Goal: Information Seeking & Learning: Learn about a topic

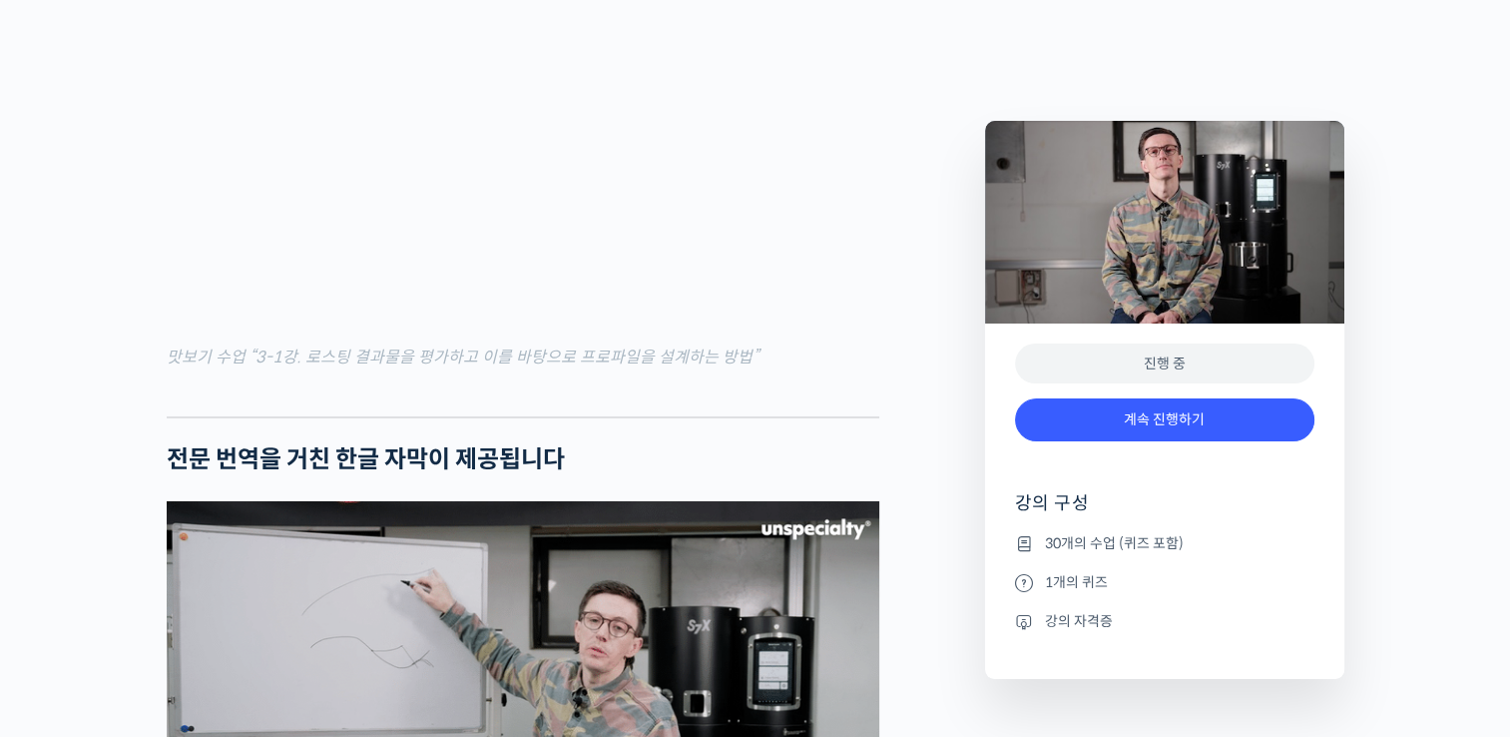
scroll to position [6787, 0]
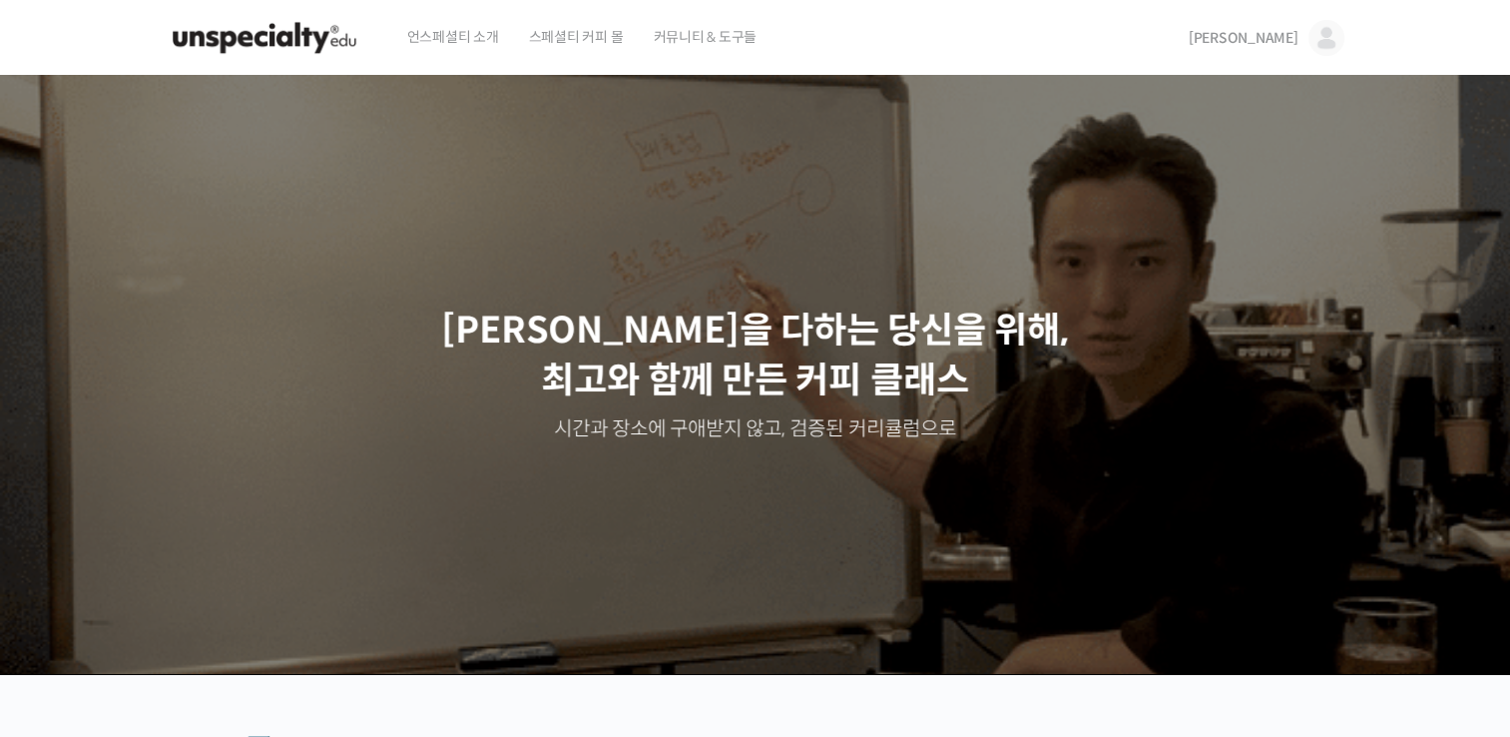
click at [1286, 49] on link "[PERSON_NAME]" at bounding box center [1267, 38] width 156 height 76
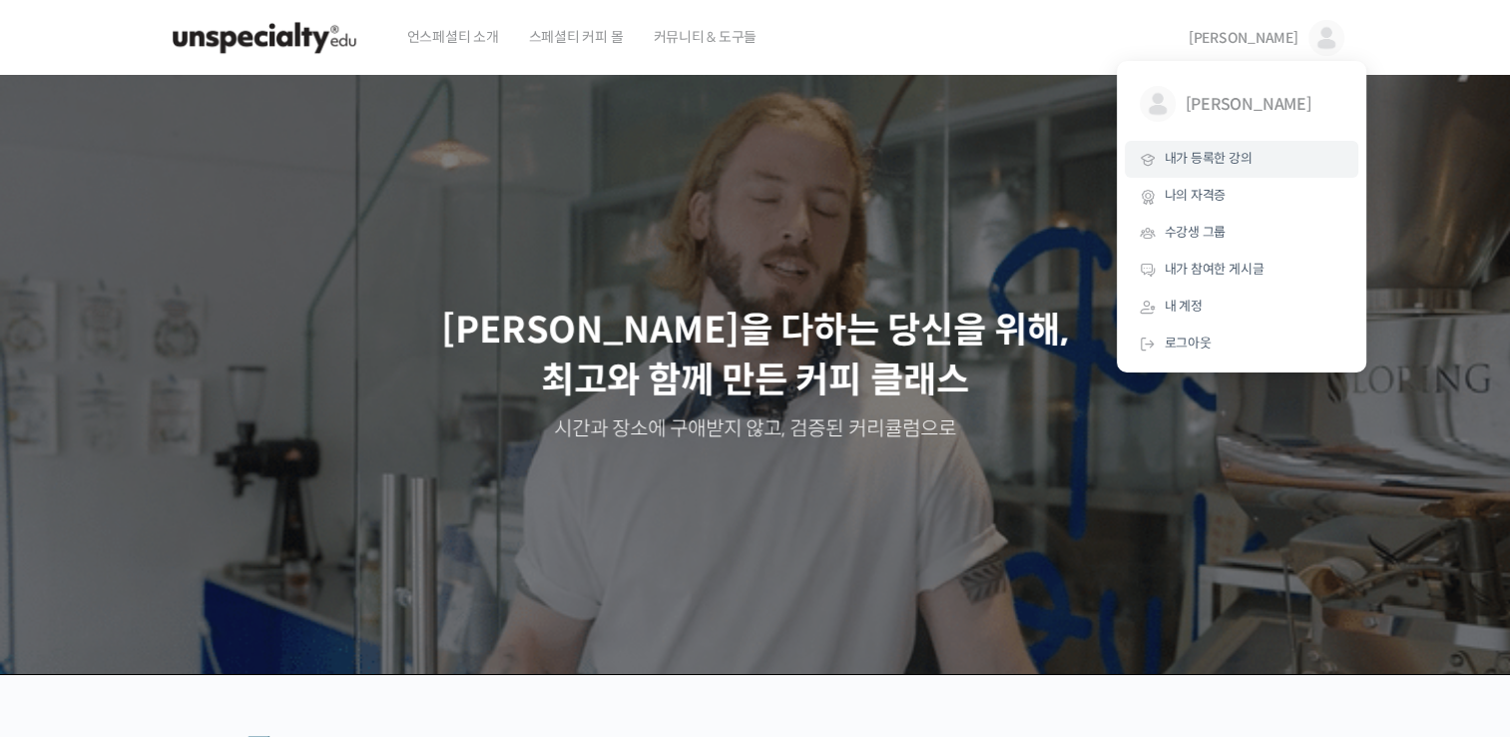
click at [1213, 163] on span "내가 등록한 강의" at bounding box center [1209, 158] width 88 height 17
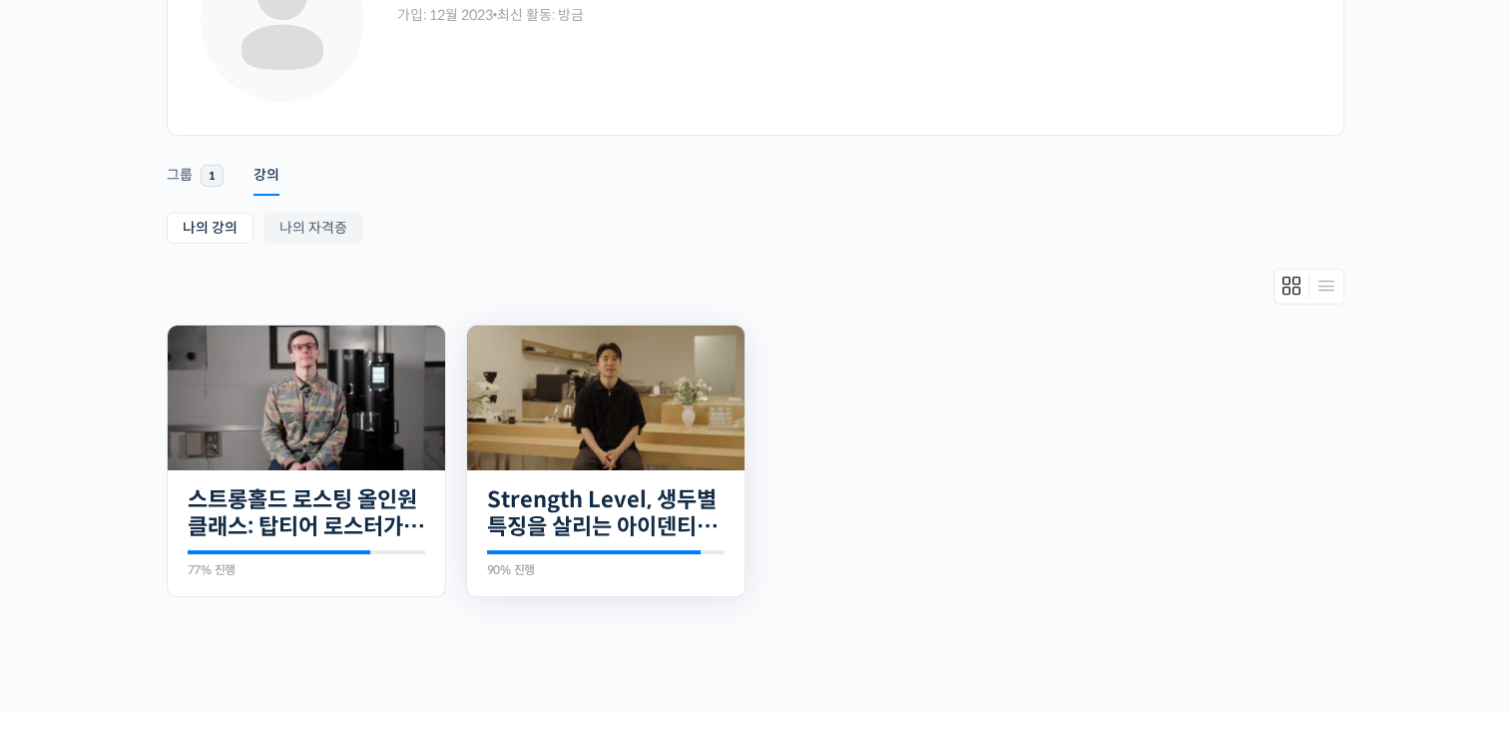
scroll to position [200, 0]
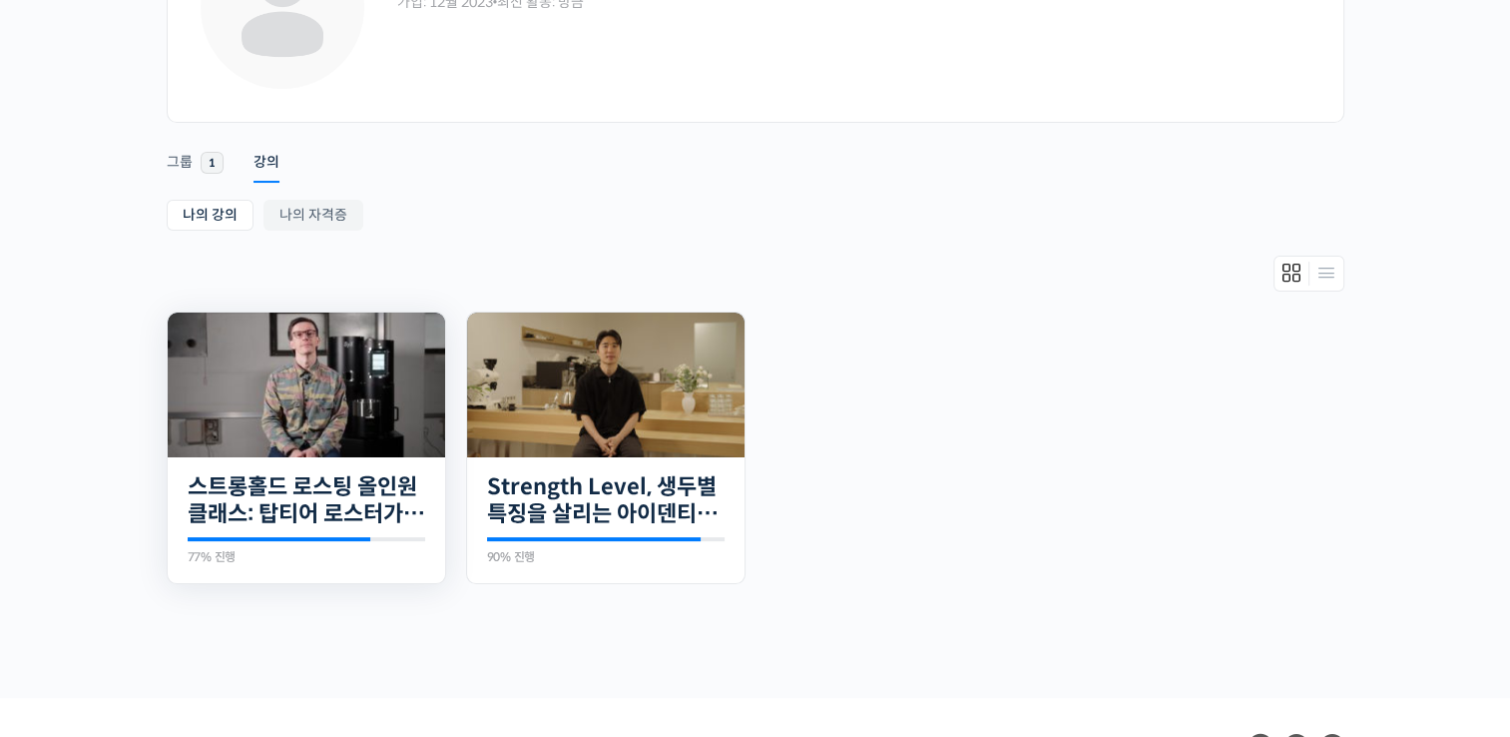
drag, startPoint x: 425, startPoint y: 421, endPoint x: 432, endPoint y: 432, distance: 13.0
click at [427, 423] on img at bounding box center [306, 384] width 277 height 145
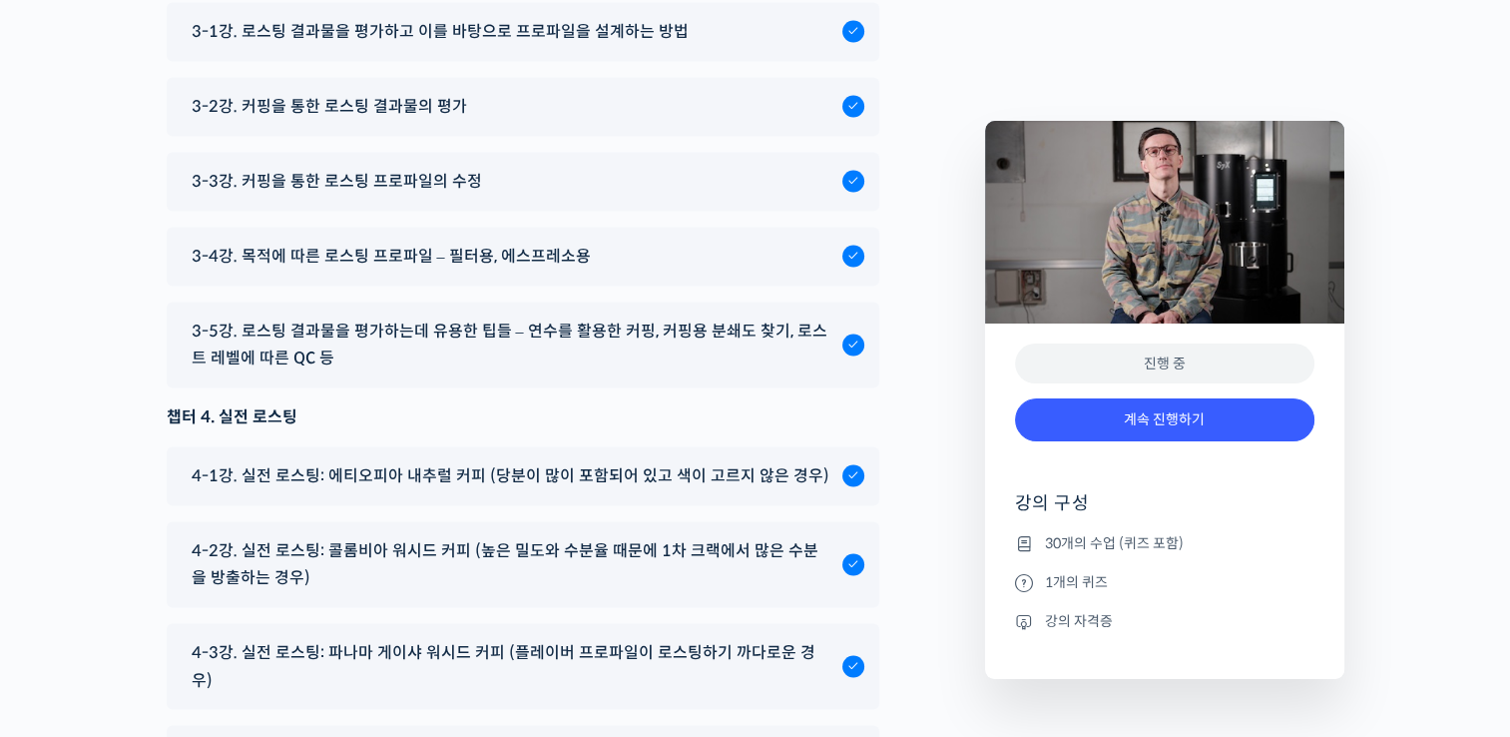
scroll to position [10679, 0]
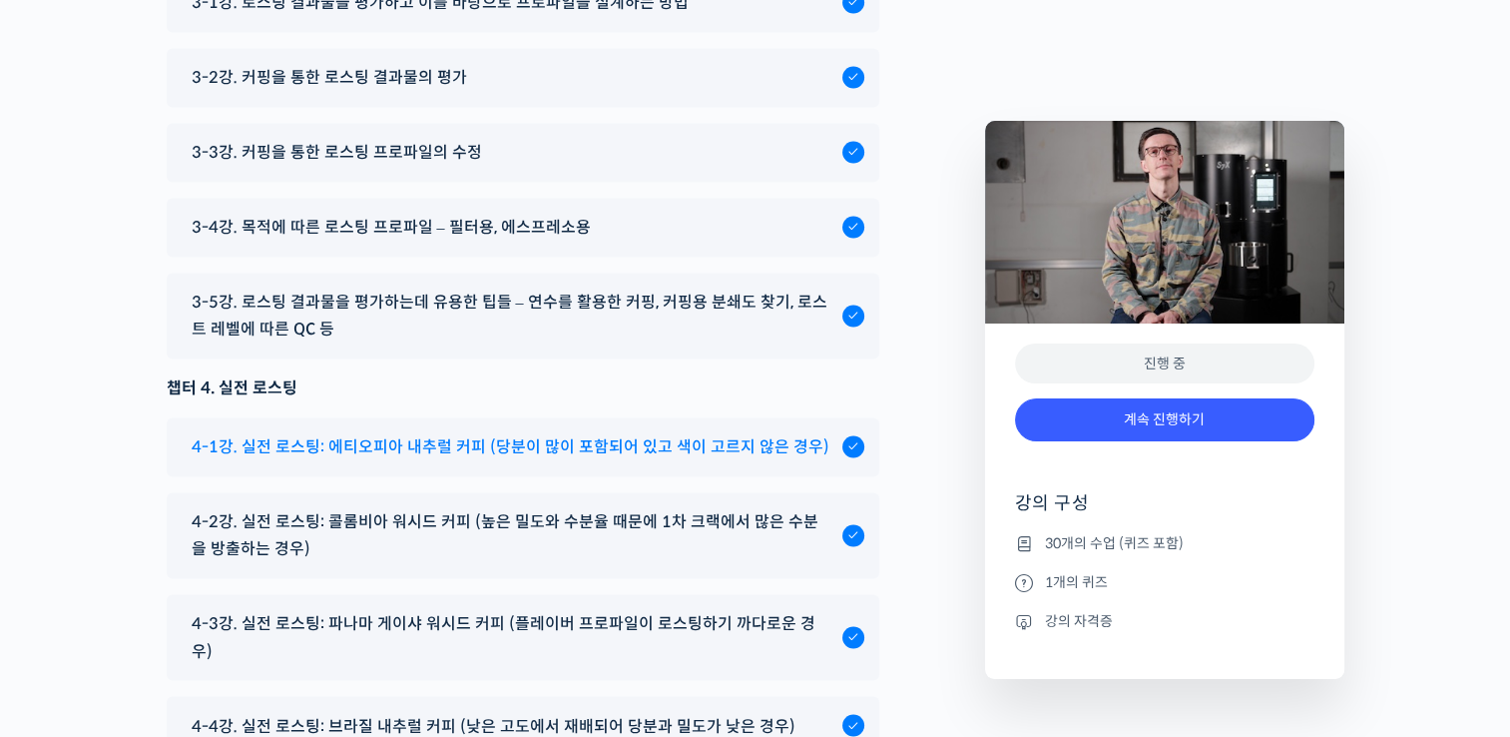
drag, startPoint x: 85, startPoint y: 542, endPoint x: 277, endPoint y: 502, distance: 196.7
click at [390, 460] on span "4-1강. 실전 로스팅: 에티오피아 내추럴 커피 (당분이 많이 포함되어 있고 색이 고르지 않은 경우)" at bounding box center [511, 446] width 638 height 27
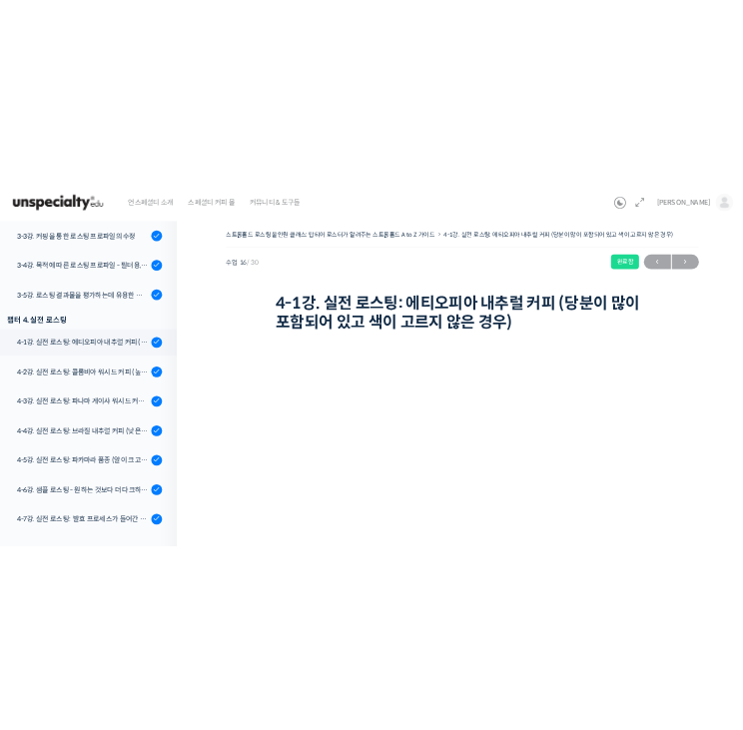
scroll to position [1293, 0]
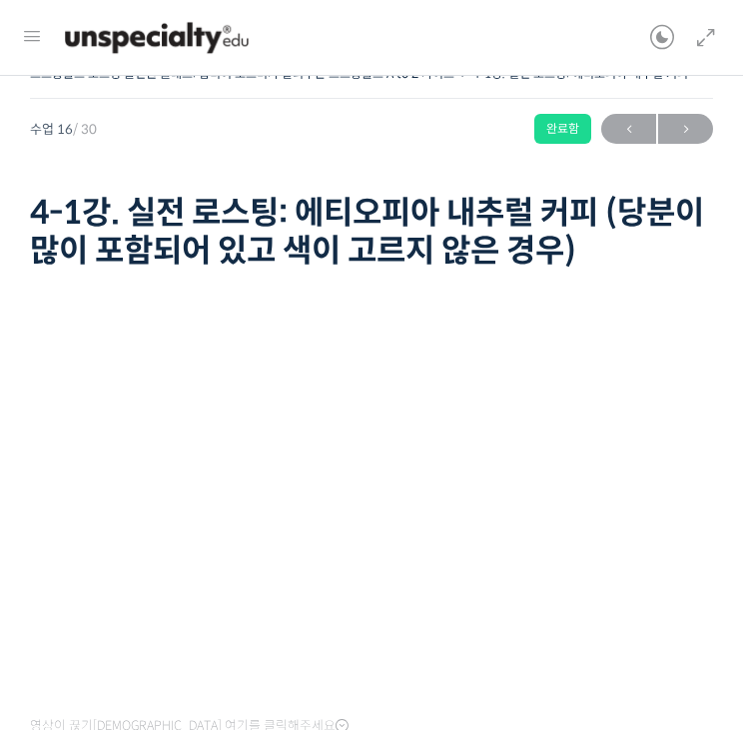
click at [708, 194] on h1 "4-1강. 실전 로스팅: 에티오피아 내추럴 커피 (당분이 많이 포함되어 있고 색이 고르지 않은 경우)" at bounding box center [371, 232] width 683 height 77
click at [335, 161] on div "스트롱홀드 로스팅 올인원 클래스: 탑티어 로스터가 알려주는 스트롱홀드 A to Z 가이드 4-1강. 실전 로스팅: 에티오피아 내추럴 커피 (당…" at bounding box center [371, 168] width 683 height 217
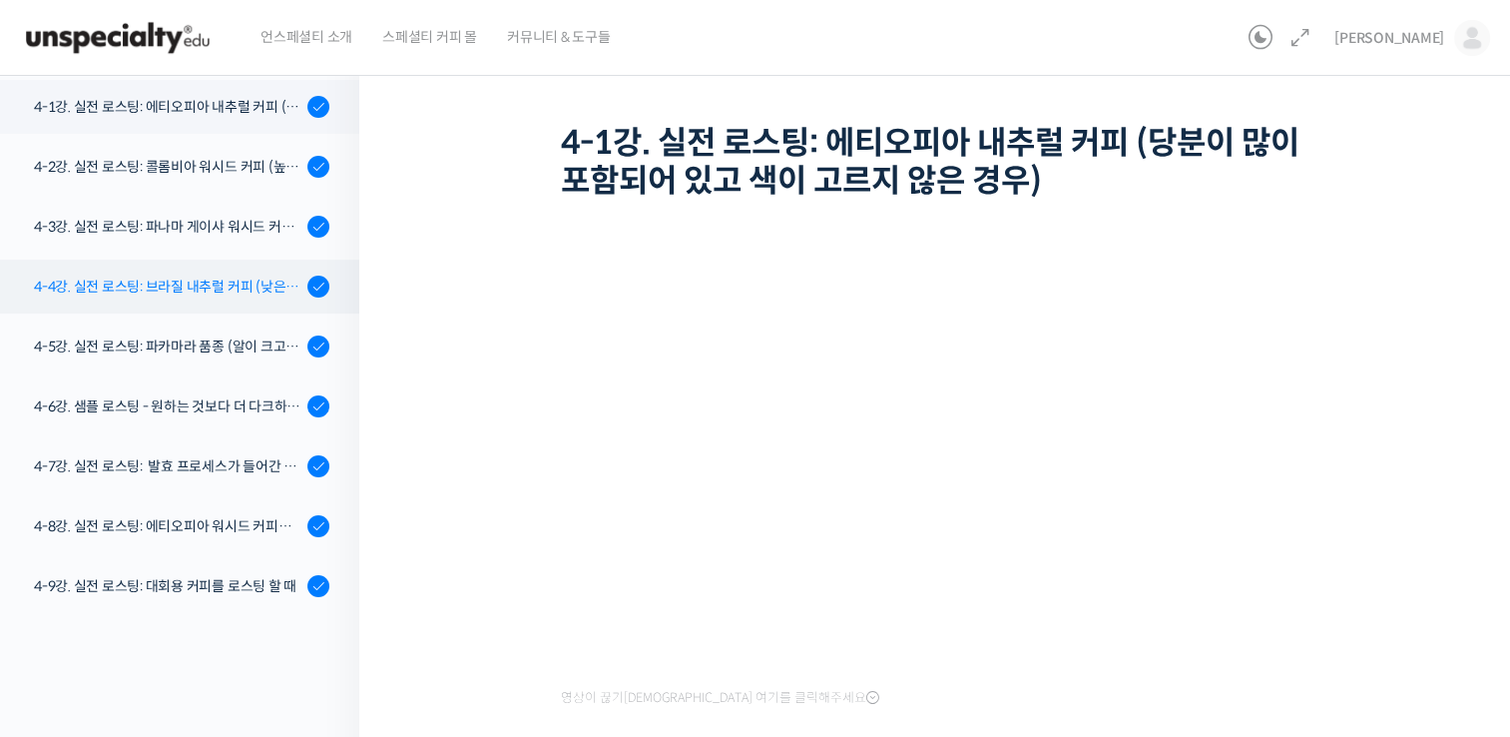
scroll to position [1194, 0]
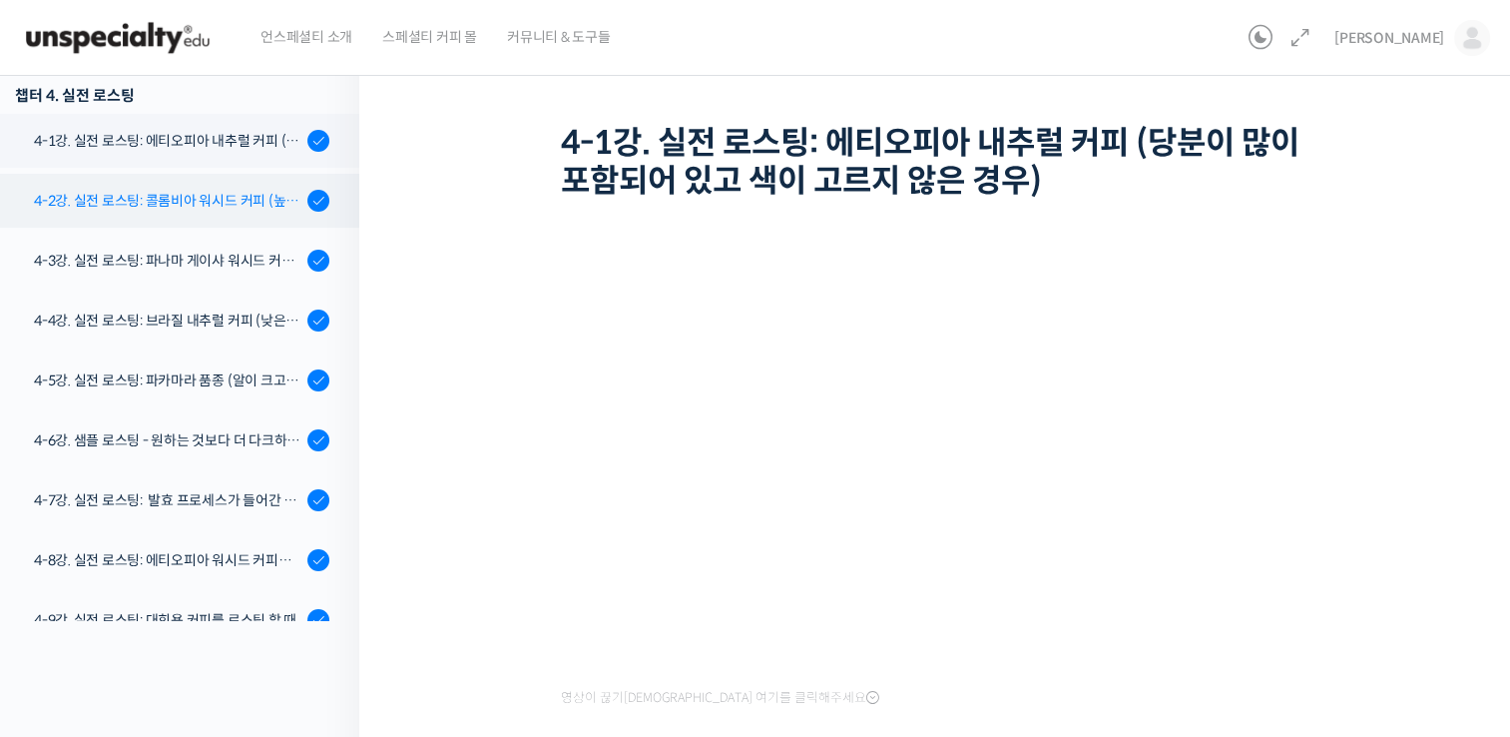
click at [208, 201] on div "4-2강. 실전 로스팅: 콜롬비아 워시드 커피 (높은 밀도와 수분율 때문에 1차 크랙에서 많은 수분을 방출하는 경우)" at bounding box center [167, 201] width 267 height 22
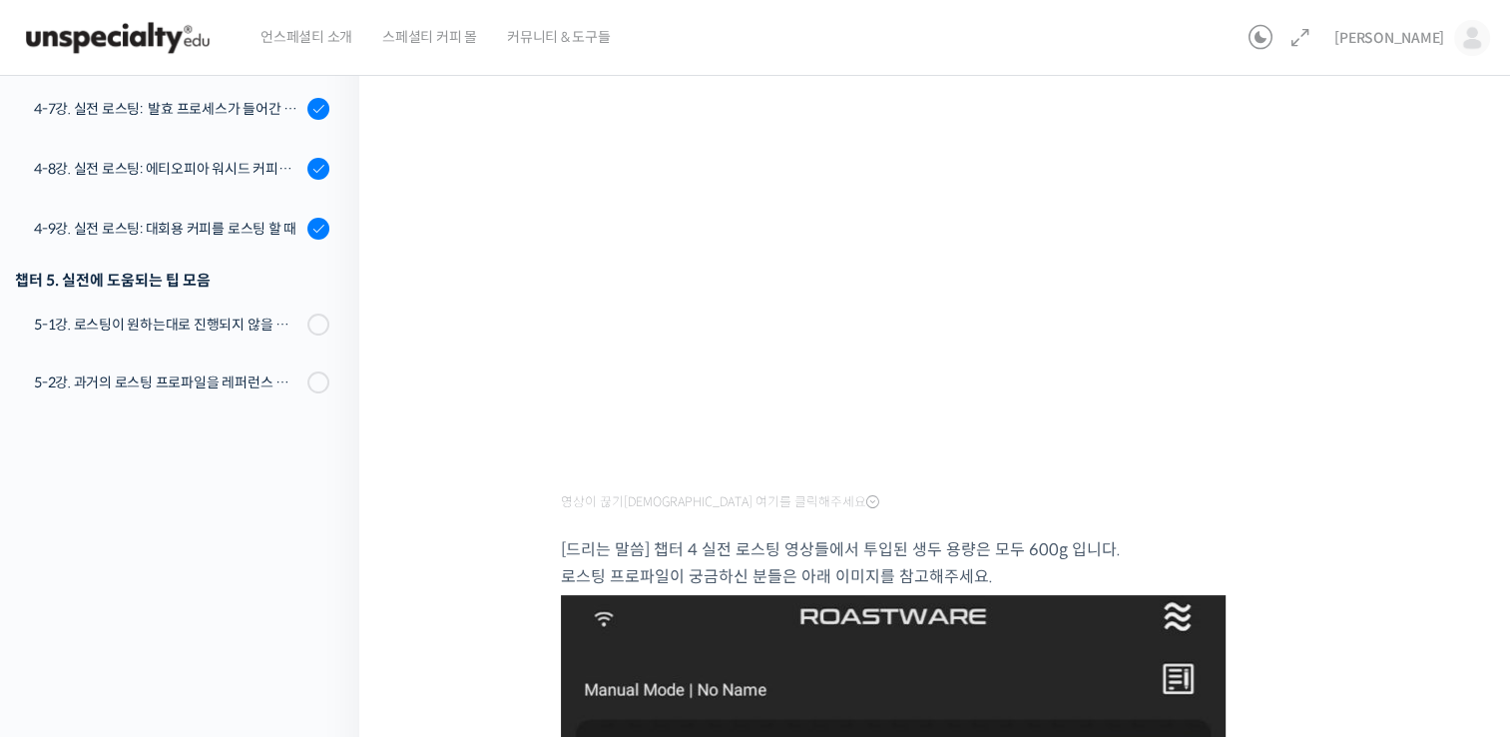
scroll to position [299, 0]
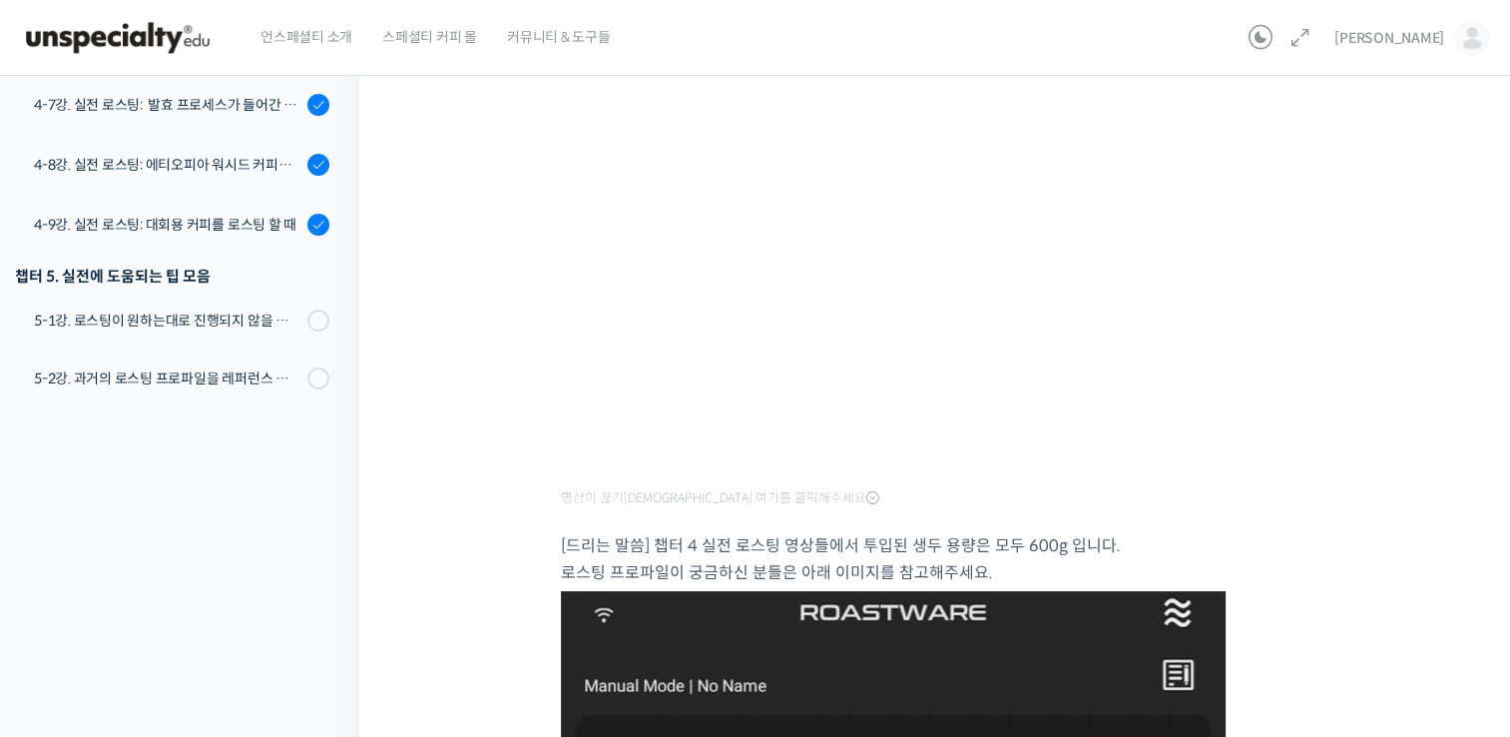
drag, startPoint x: 508, startPoint y: 333, endPoint x: 562, endPoint y: 323, distance: 54.8
click at [513, 330] on div "스트롱홀드 로스팅 올인원 클래스: 탑티어 로스터가 알려주는 스트롱홀드 A to Z 가이드 4-2강. 실전 로스팅: 콜롬비아 워시드 커피 (높은…" at bounding box center [939, 747] width 961 height 1914
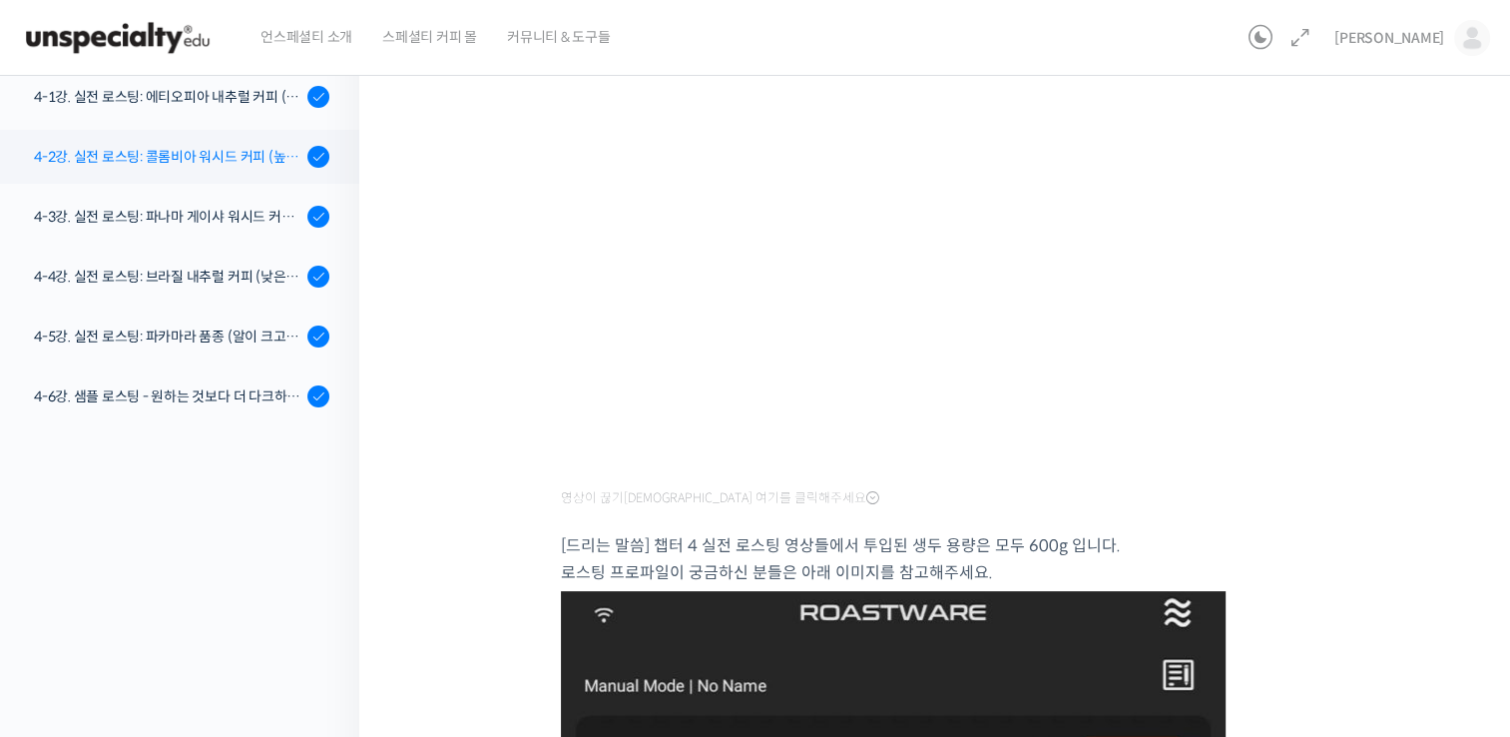
scroll to position [990, 0]
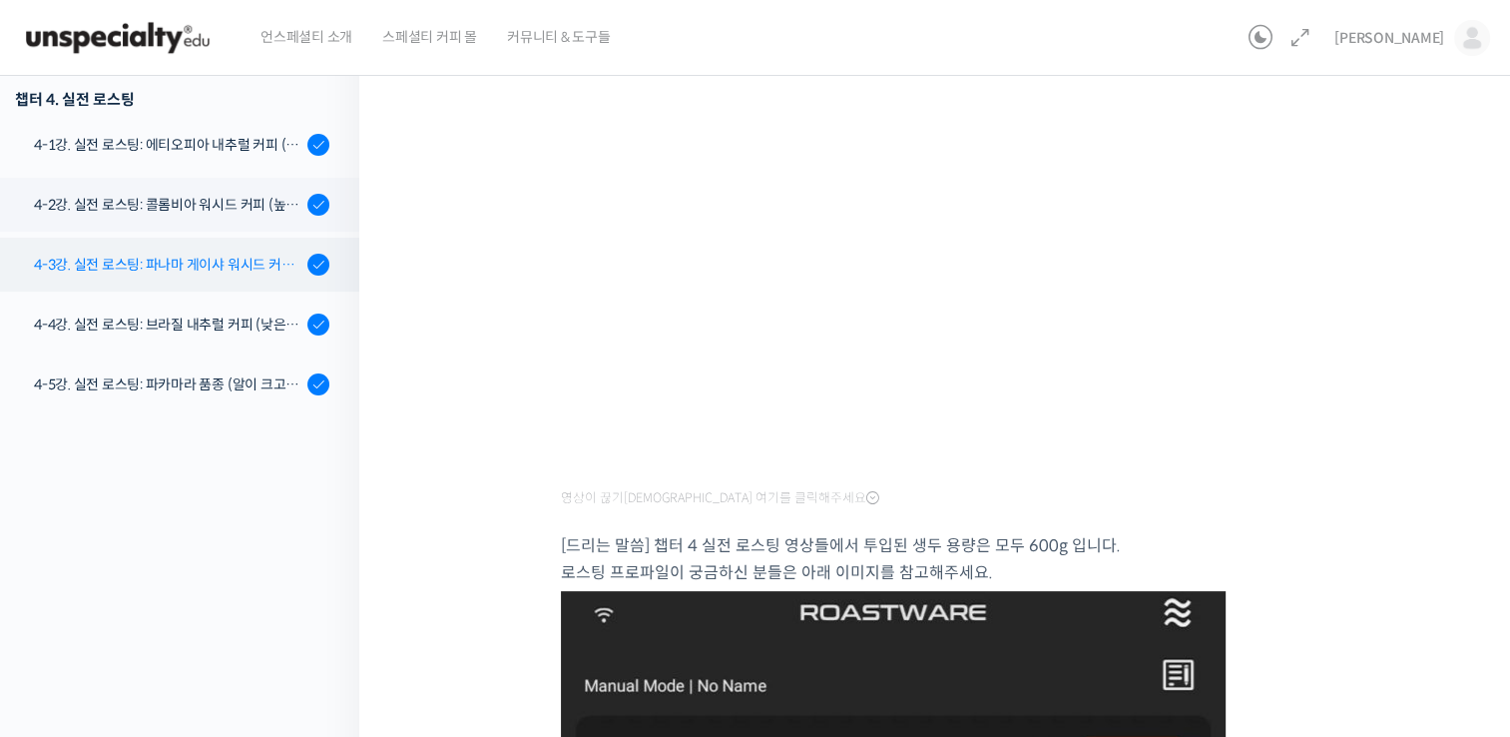
click at [219, 268] on div "4-3강. 실전 로스팅: 파나마 게이샤 워시드 커피 (플레이버 프로파일이 로스팅하기 까다로운 경우)" at bounding box center [167, 264] width 267 height 22
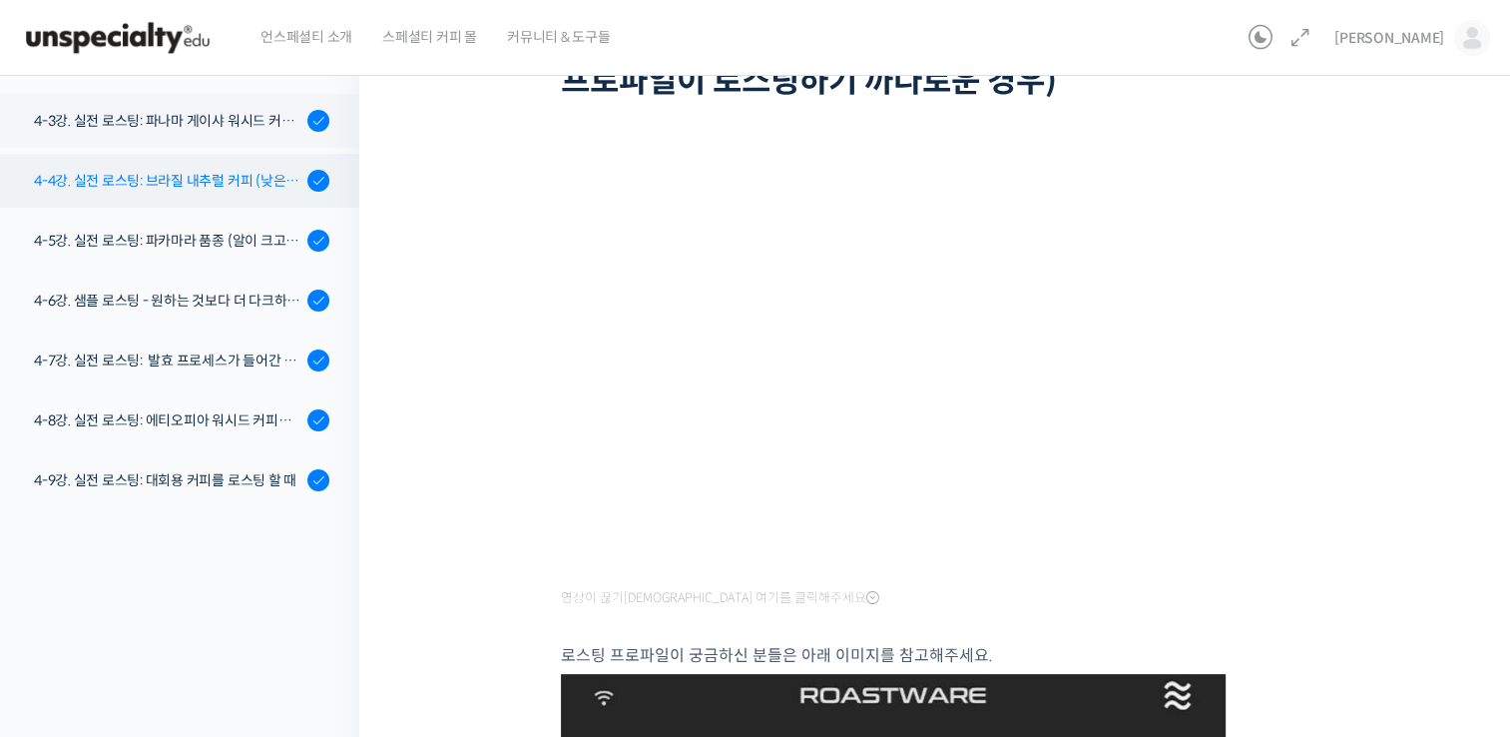
scroll to position [1150, 0]
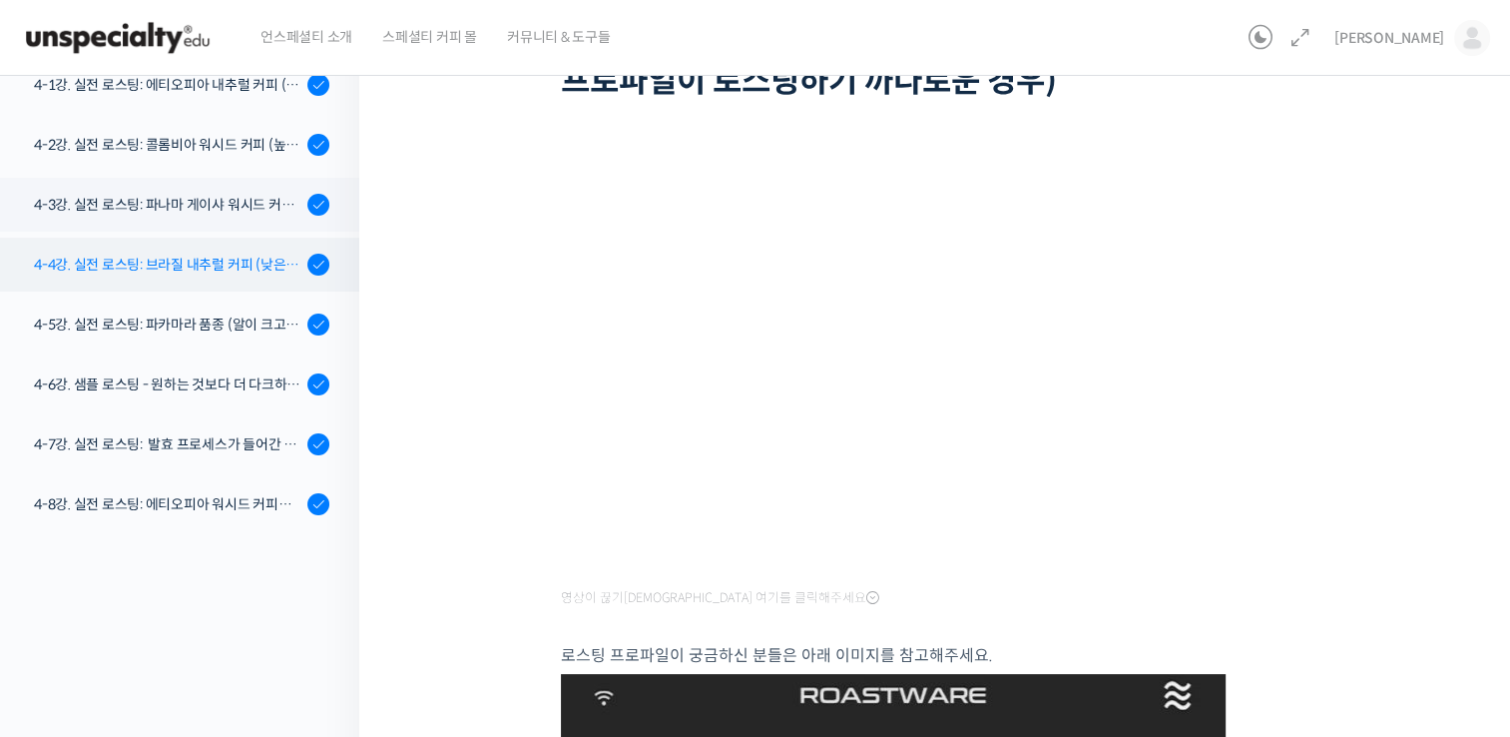
click at [206, 269] on div "4-4강. 실전 로스팅: 브라질 내추럴 커피 (낮은 고도에서 재배되어 당분과 밀도가 낮은 경우)" at bounding box center [167, 264] width 267 height 22
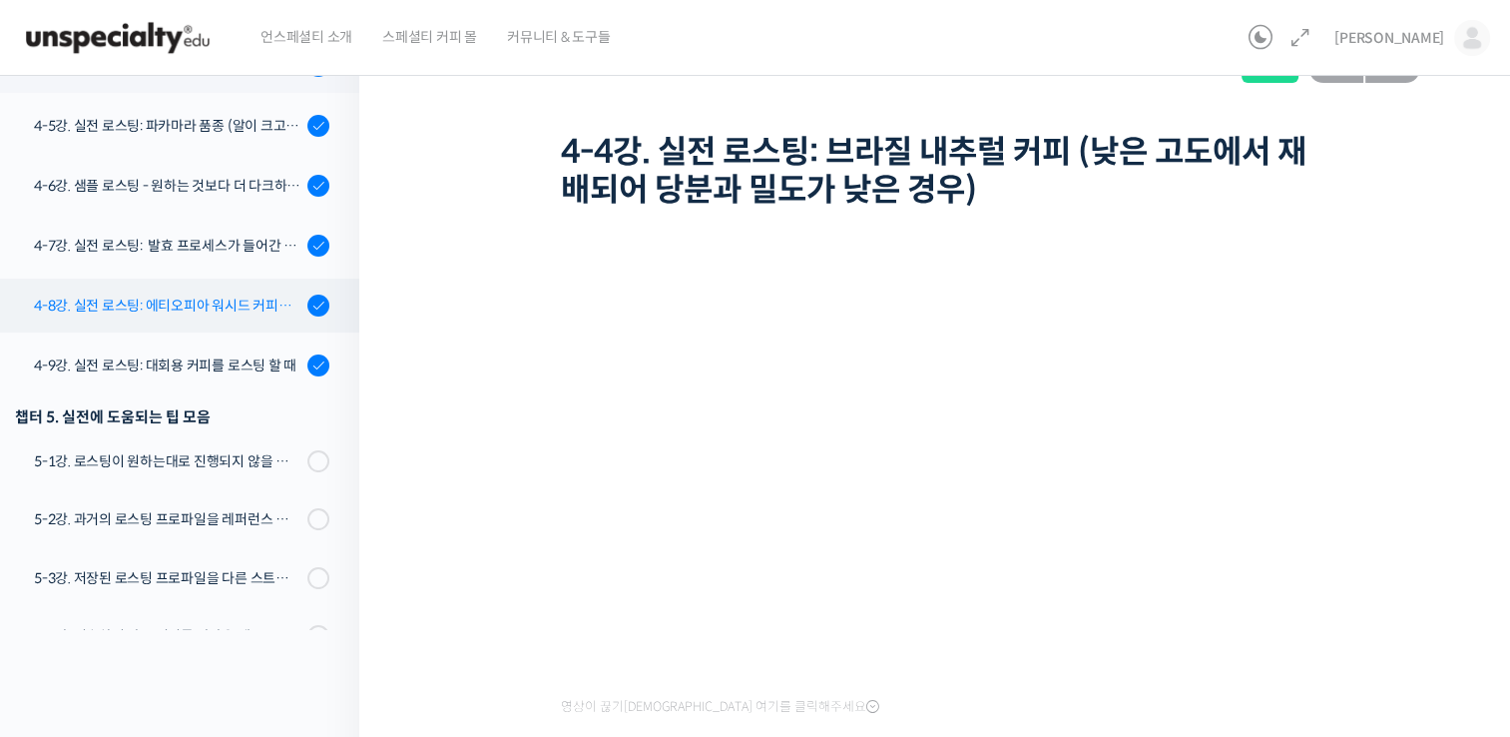
scroll to position [1409, 0]
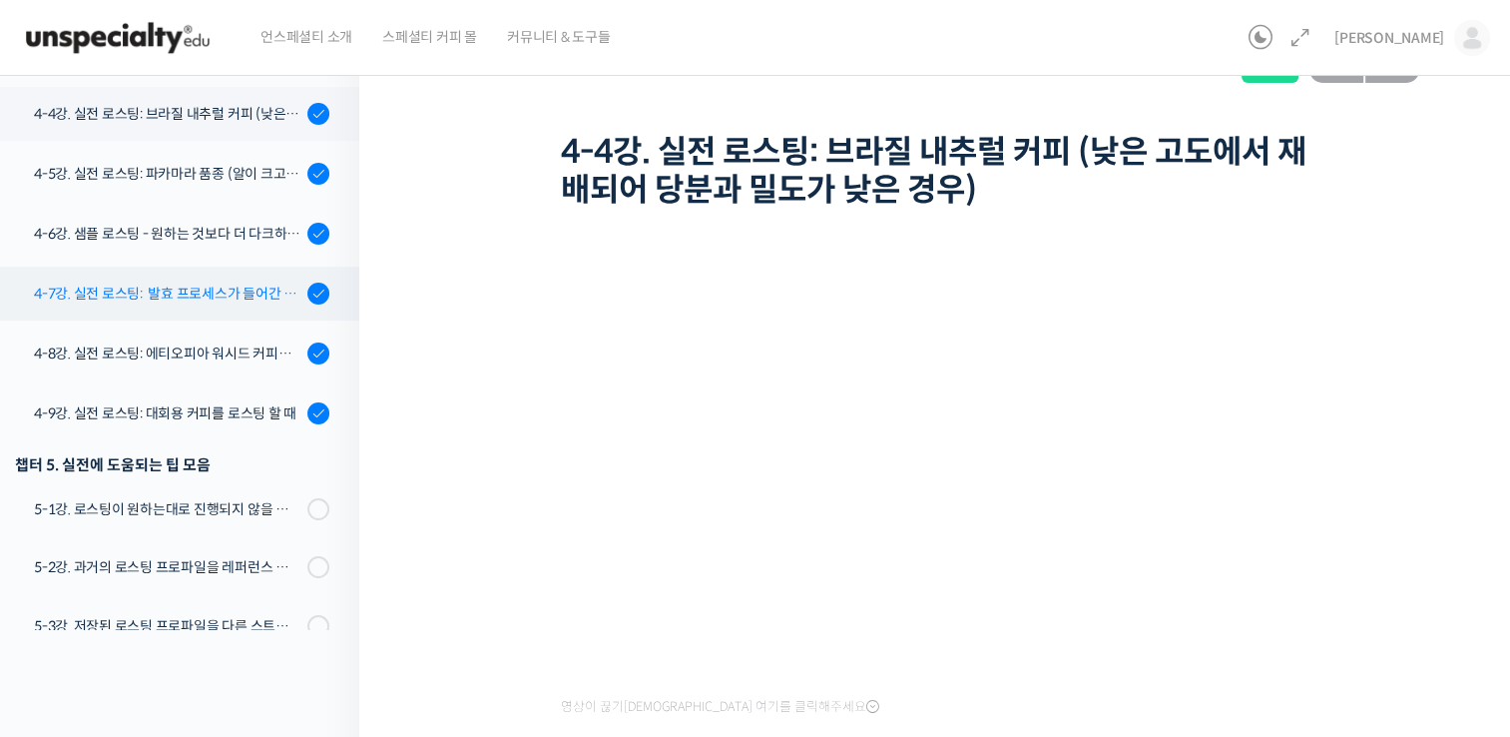
click at [234, 302] on link "4-7강. 실전 로스팅: 발효 프로세스가 들어간 커피를 필터용으로 로스팅 할 때" at bounding box center [174, 293] width 369 height 54
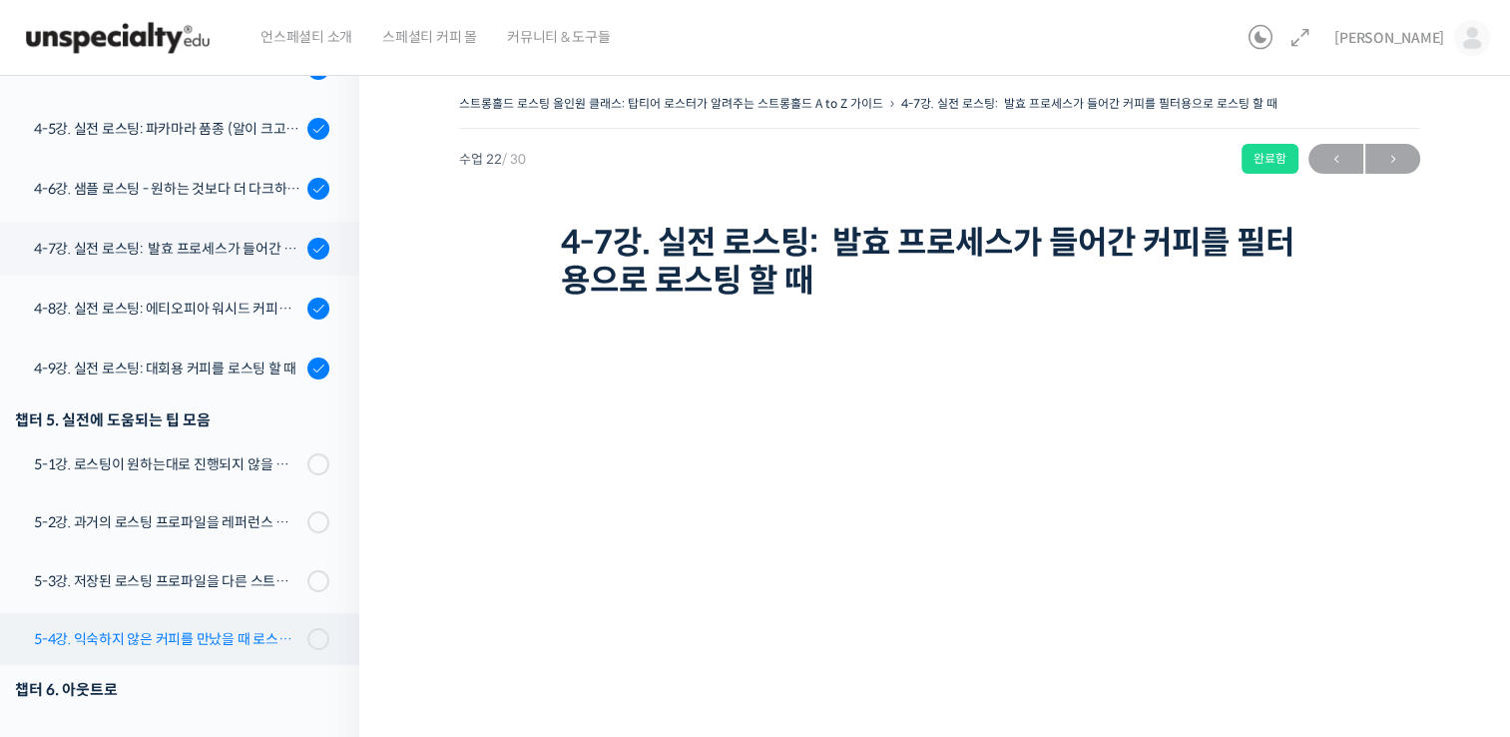
scroll to position [1389, 0]
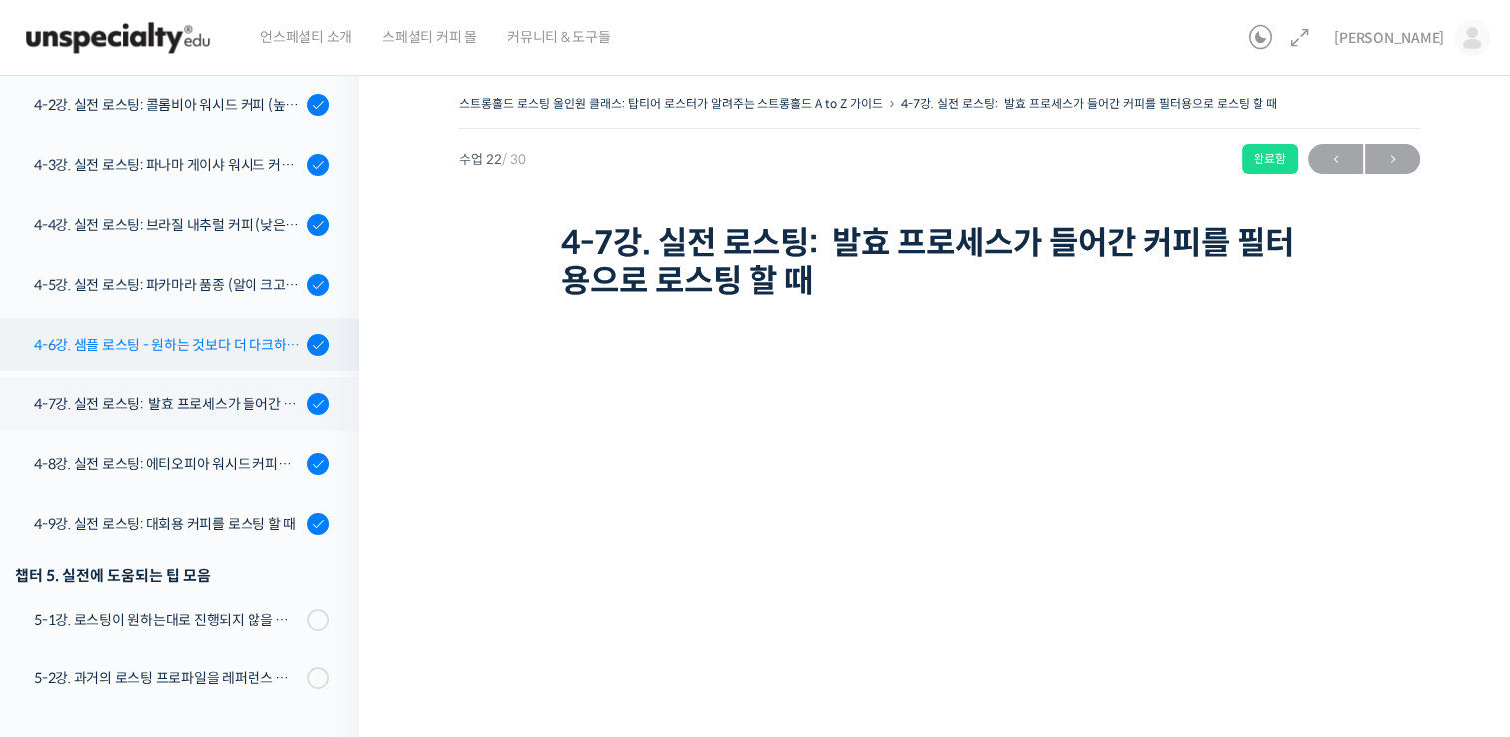
click at [236, 351] on div "4-6강. 샘플 로스팅 - 원하는 것보다 더 다크하게 로스팅 하는 이유" at bounding box center [167, 344] width 267 height 22
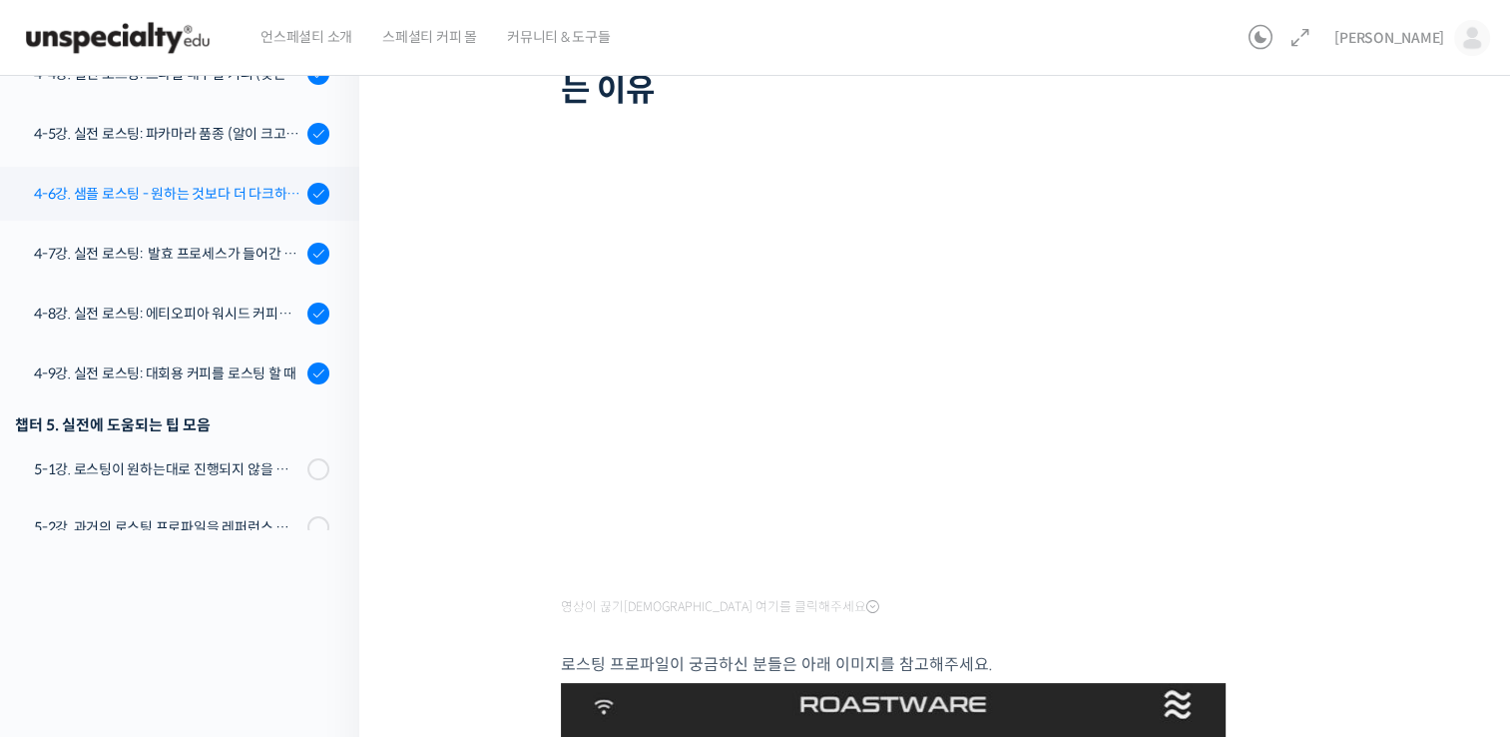
scroll to position [1230, 0]
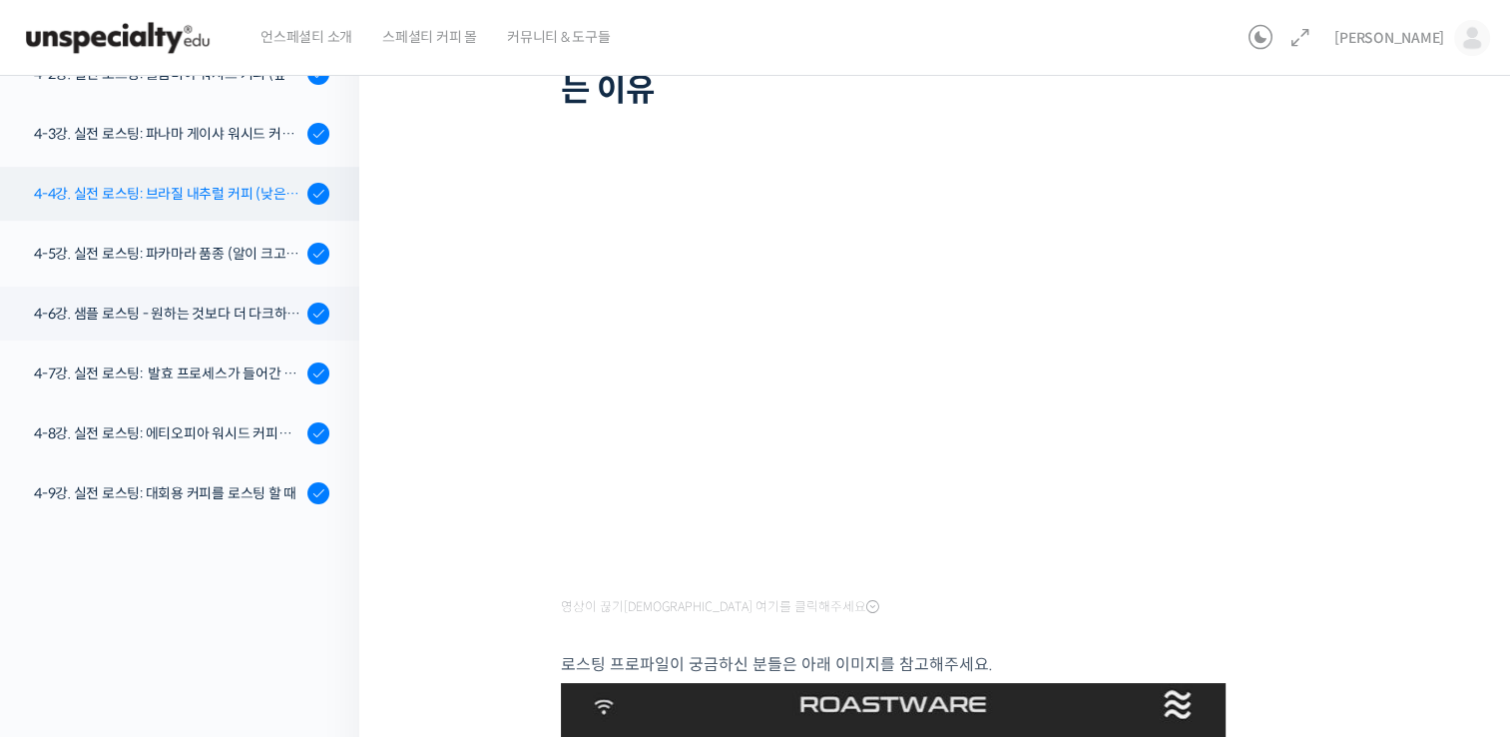
click at [234, 184] on div "4-4강. 실전 로스팅: 브라질 내추럴 커피 (낮은 고도에서 재배되어 당분과 밀도가 낮은 경우)" at bounding box center [167, 194] width 267 height 22
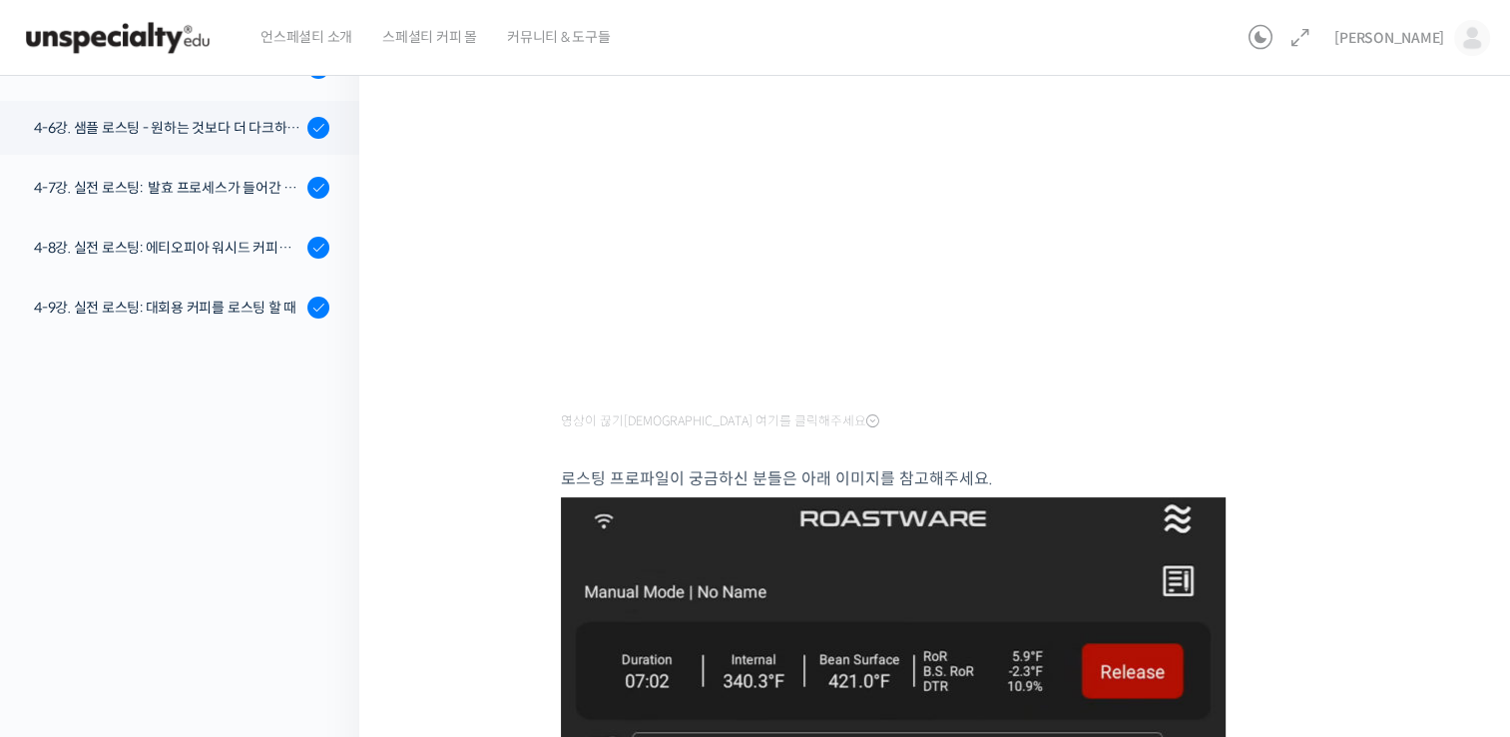
scroll to position [961, 0]
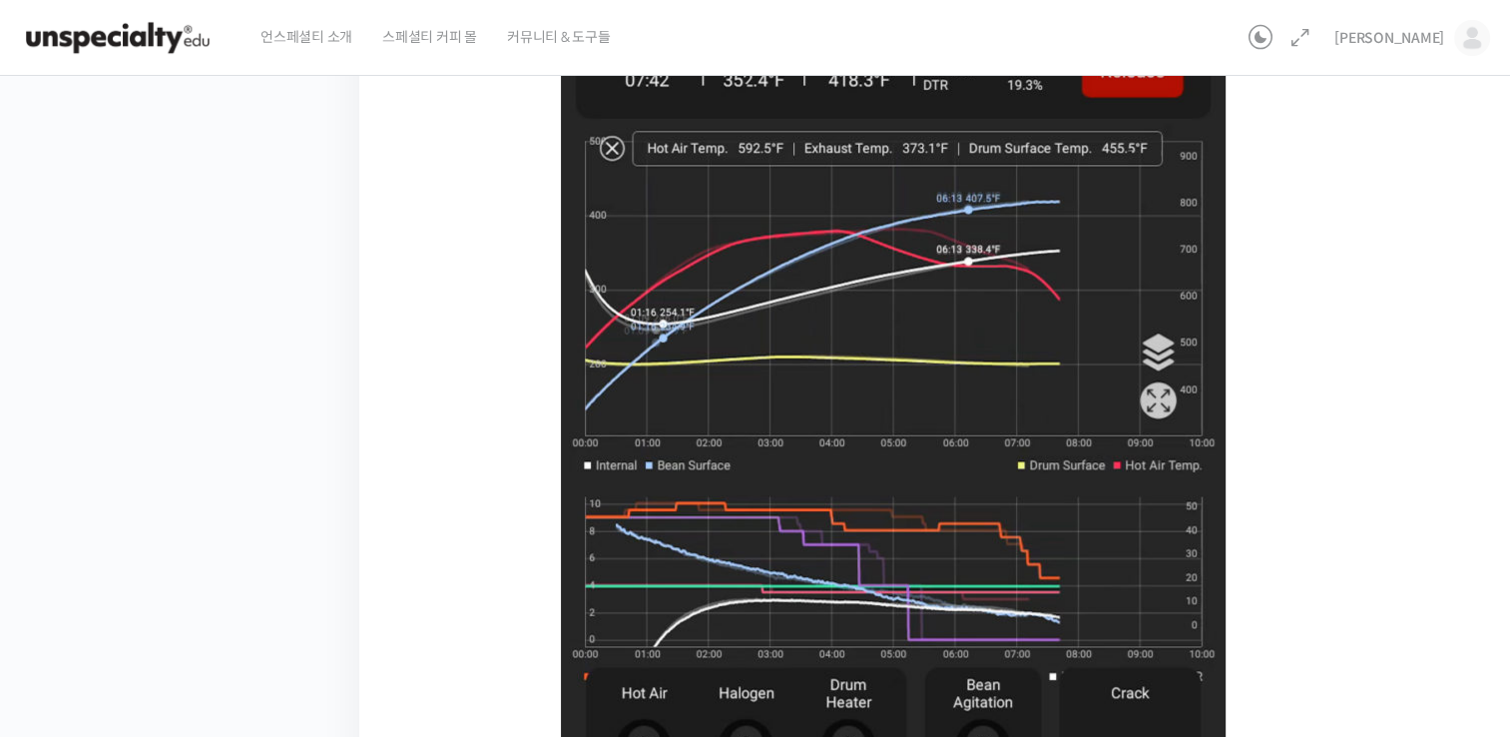
scroll to position [889, 0]
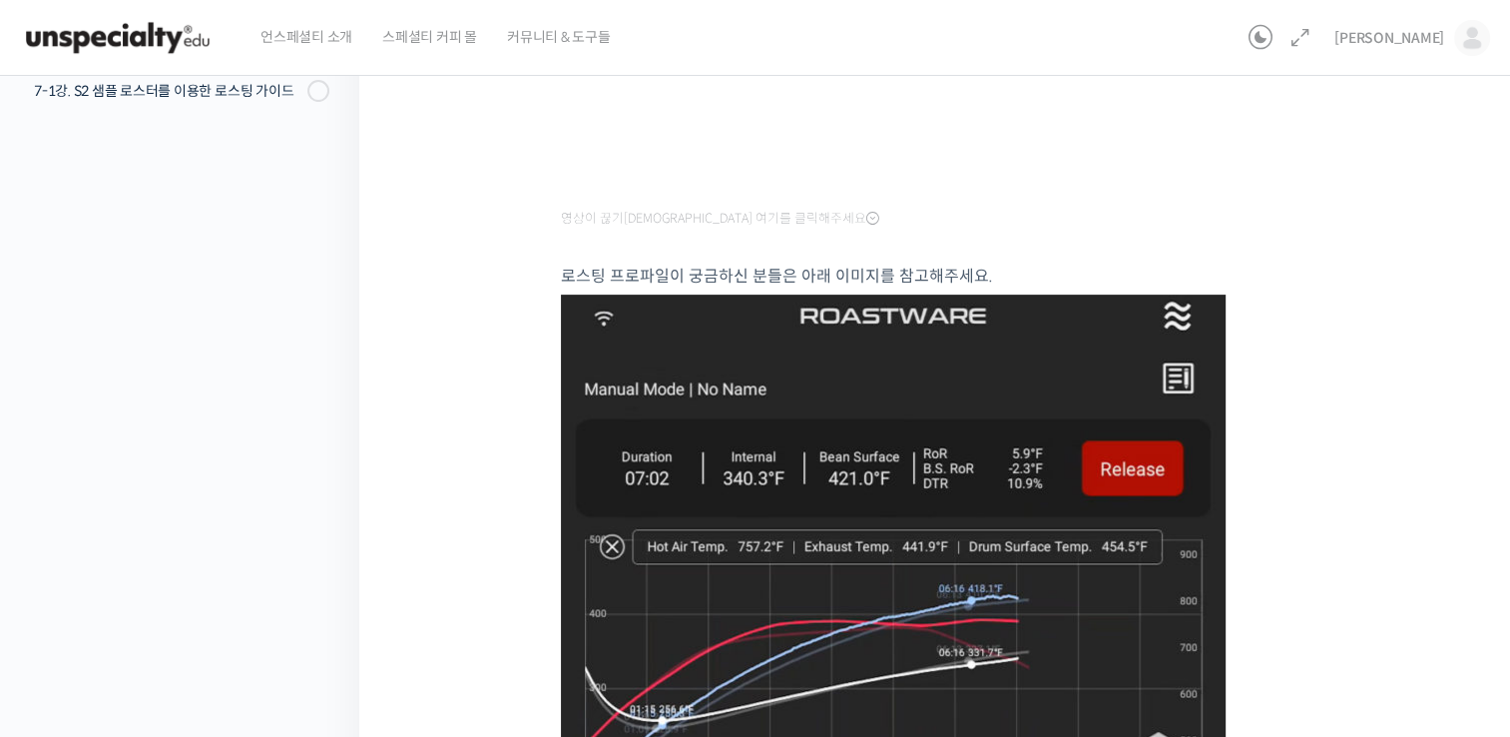
scroll to position [144, 0]
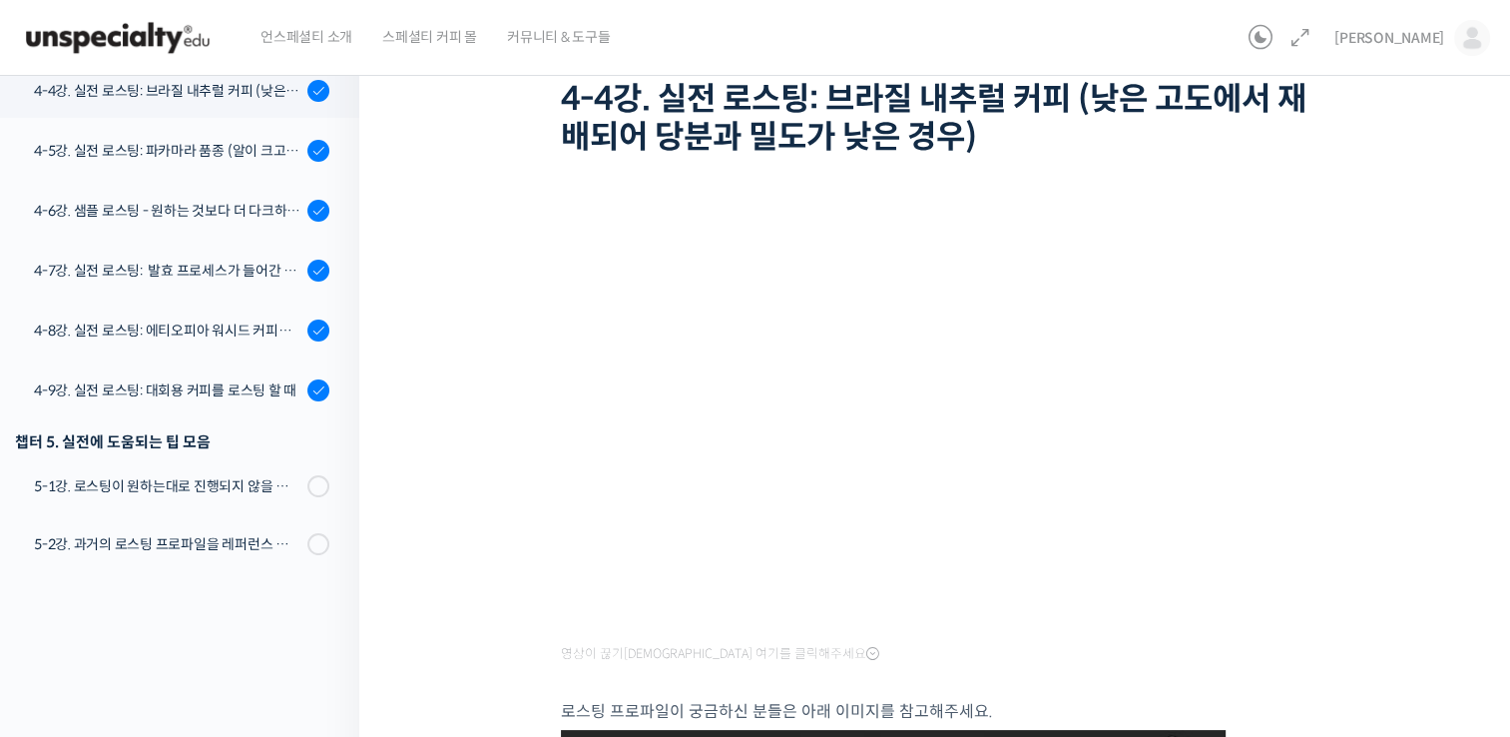
scroll to position [986, 0]
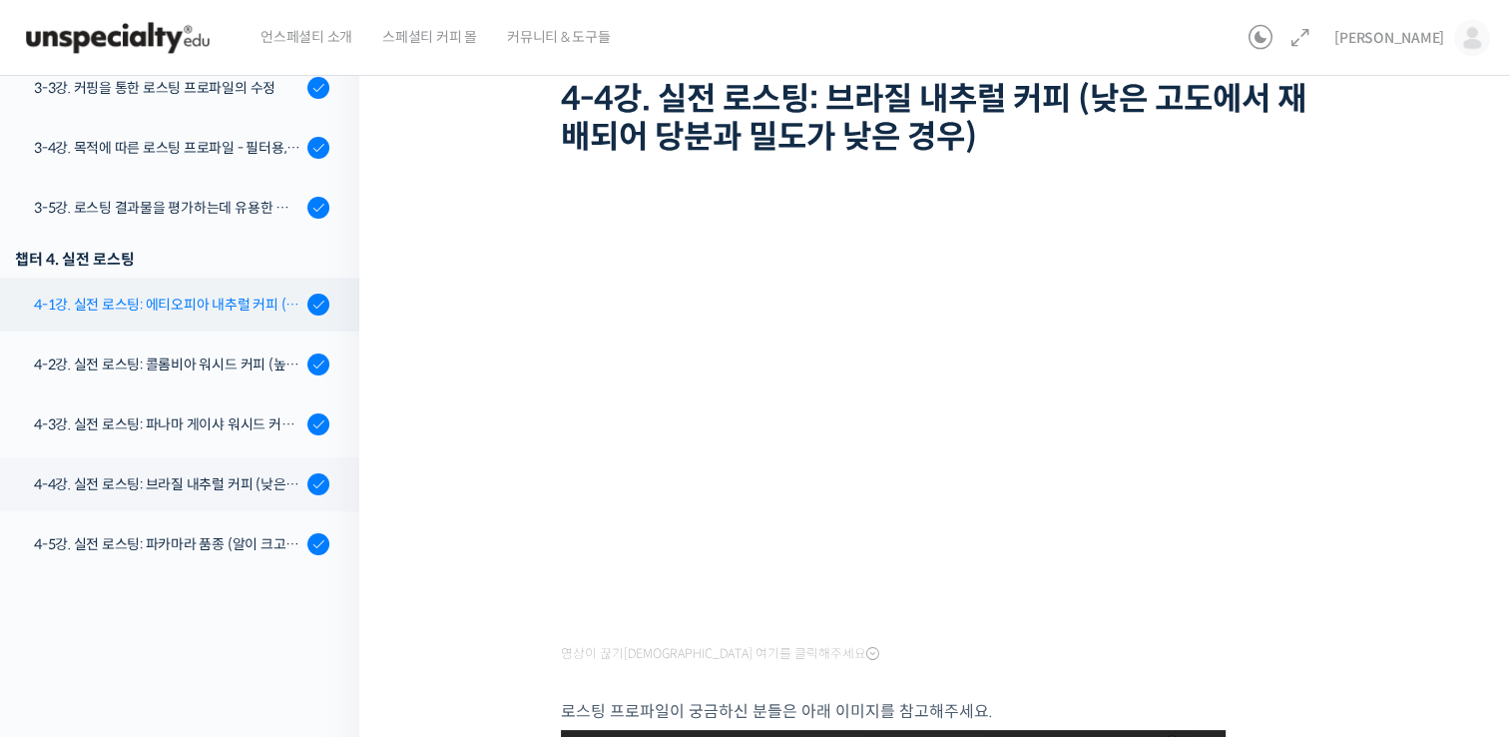
click at [206, 316] on link "4-1강. 실전 로스팅: 에티오피아 내추럴 커피 (당분이 많이 포함되어 있고 색이 고르지 않은 경우)" at bounding box center [174, 304] width 369 height 54
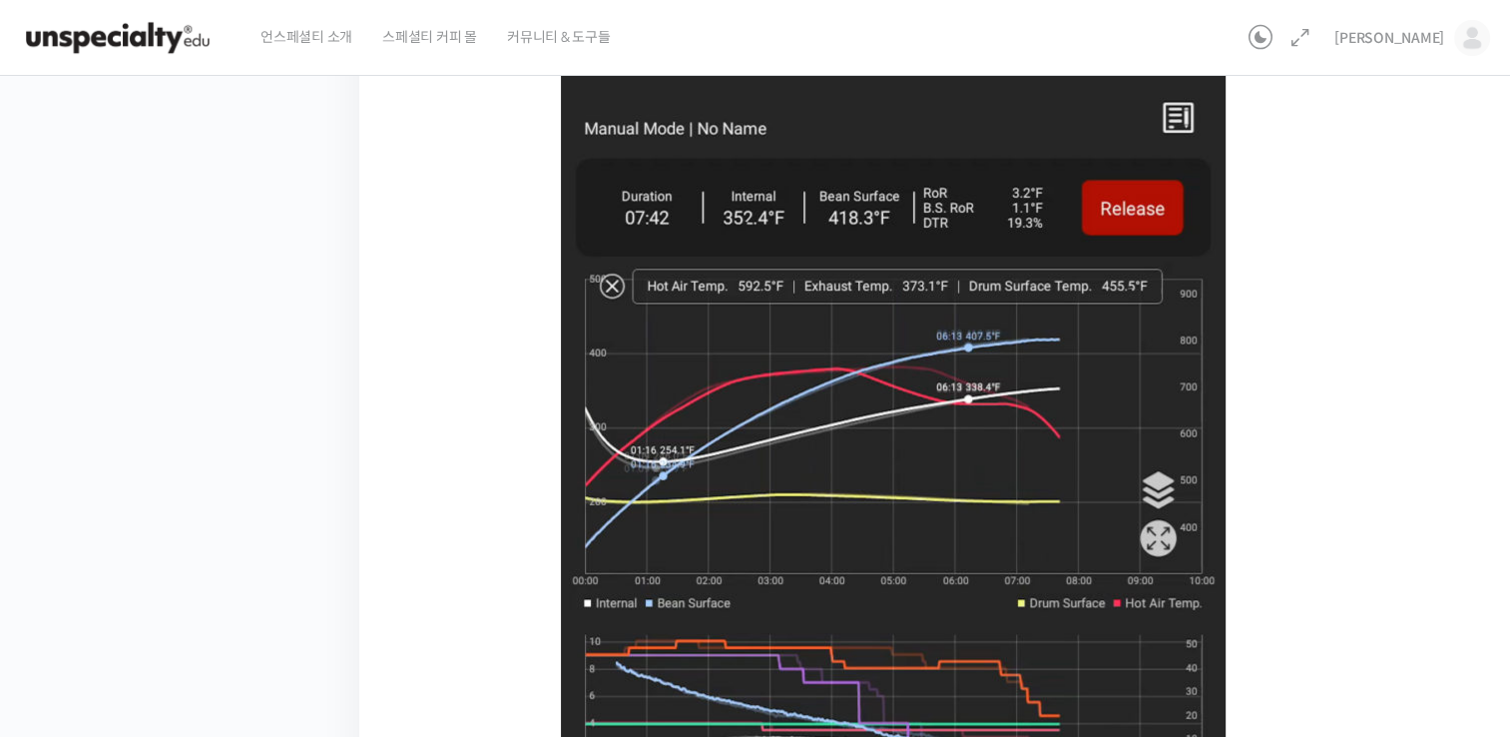
scroll to position [842, 0]
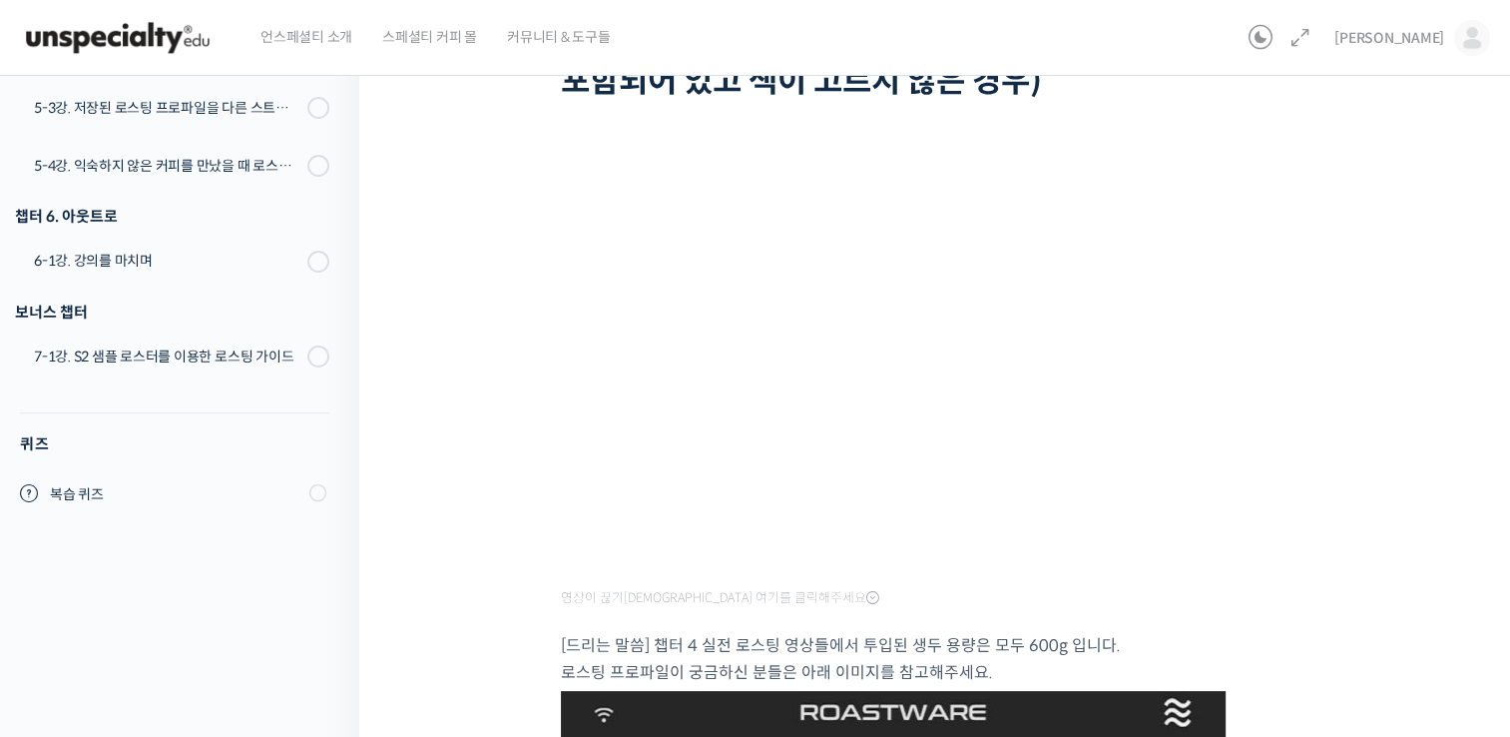
scroll to position [1829, 0]
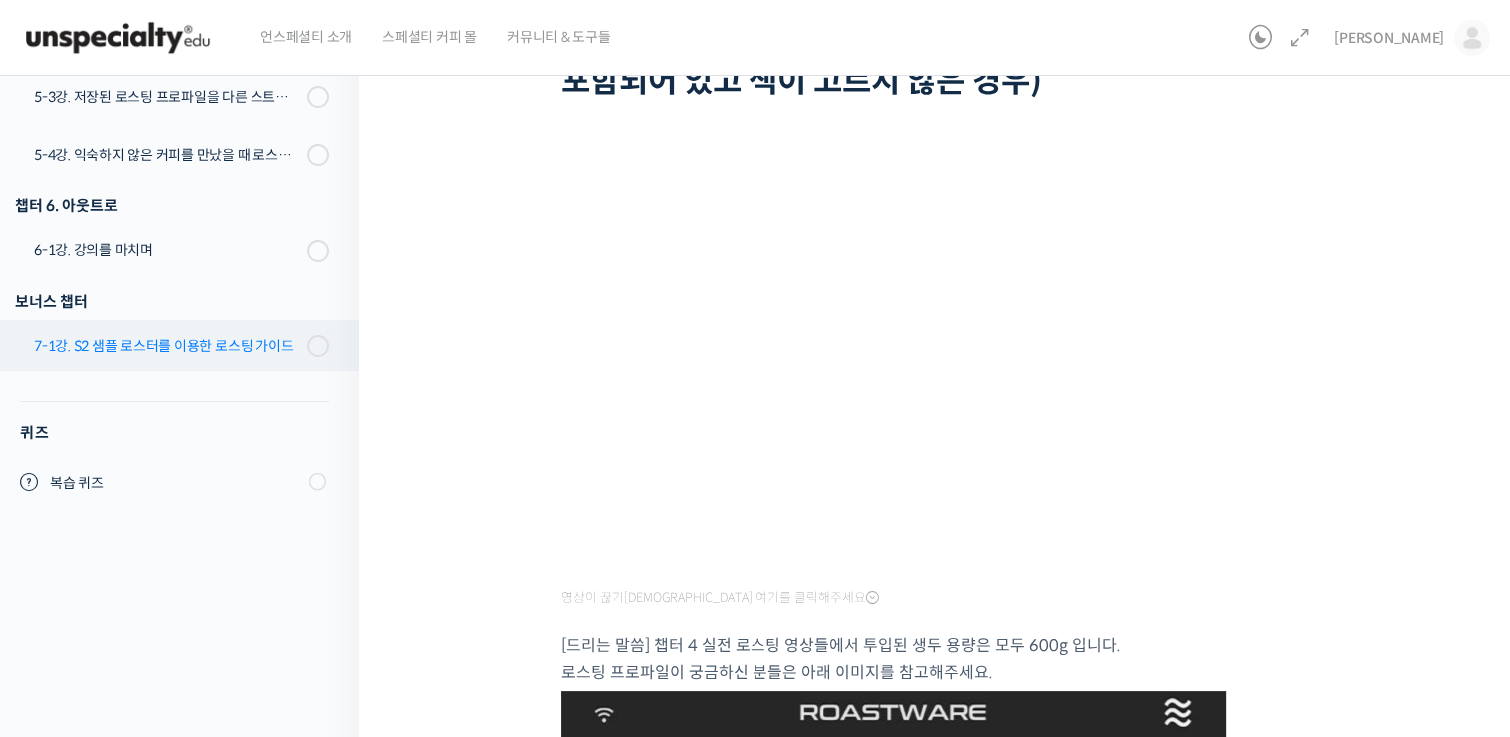
click at [200, 354] on div "7-1강. S2 샘플 로스터를 이용한 로스팅 가이드" at bounding box center [167, 345] width 267 height 22
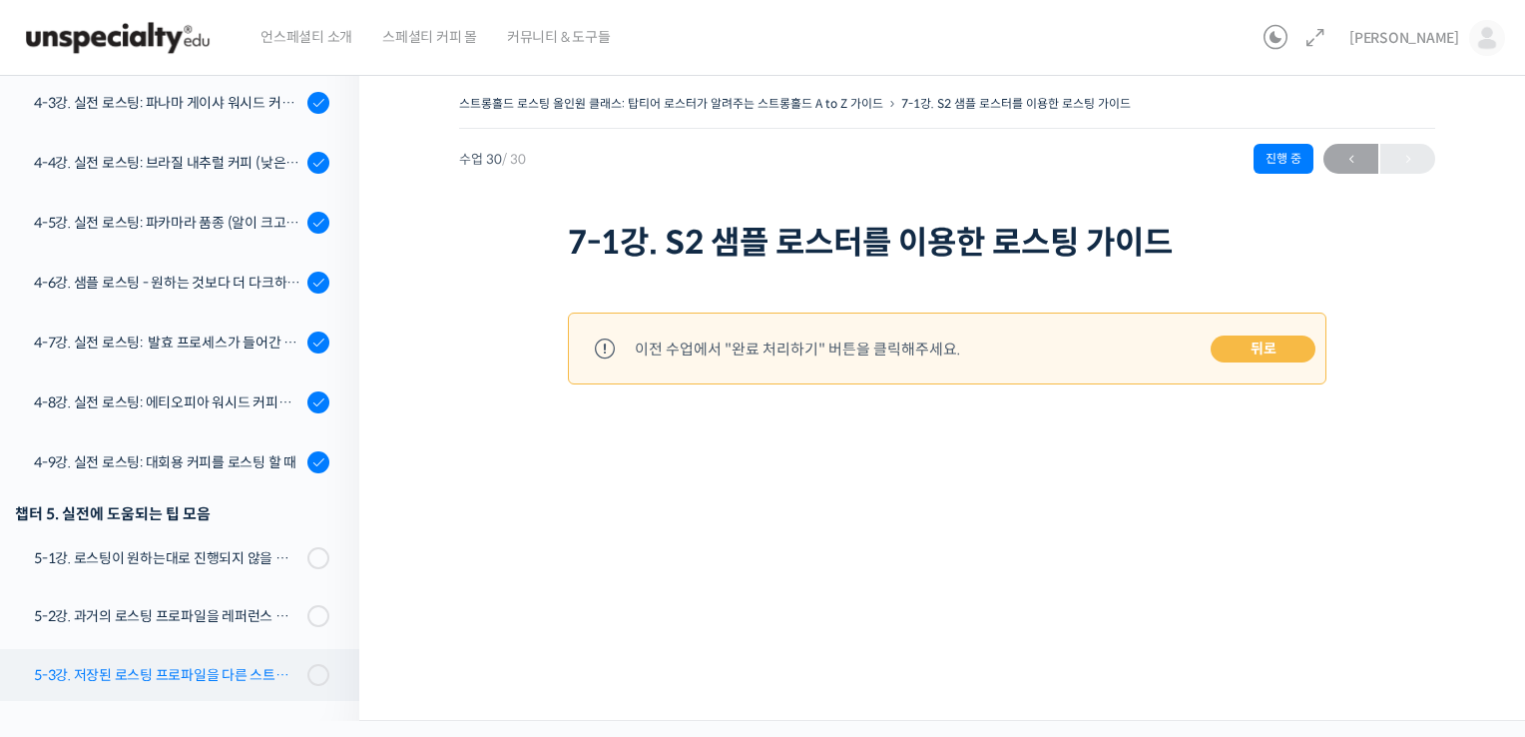
scroll to position [1630, 0]
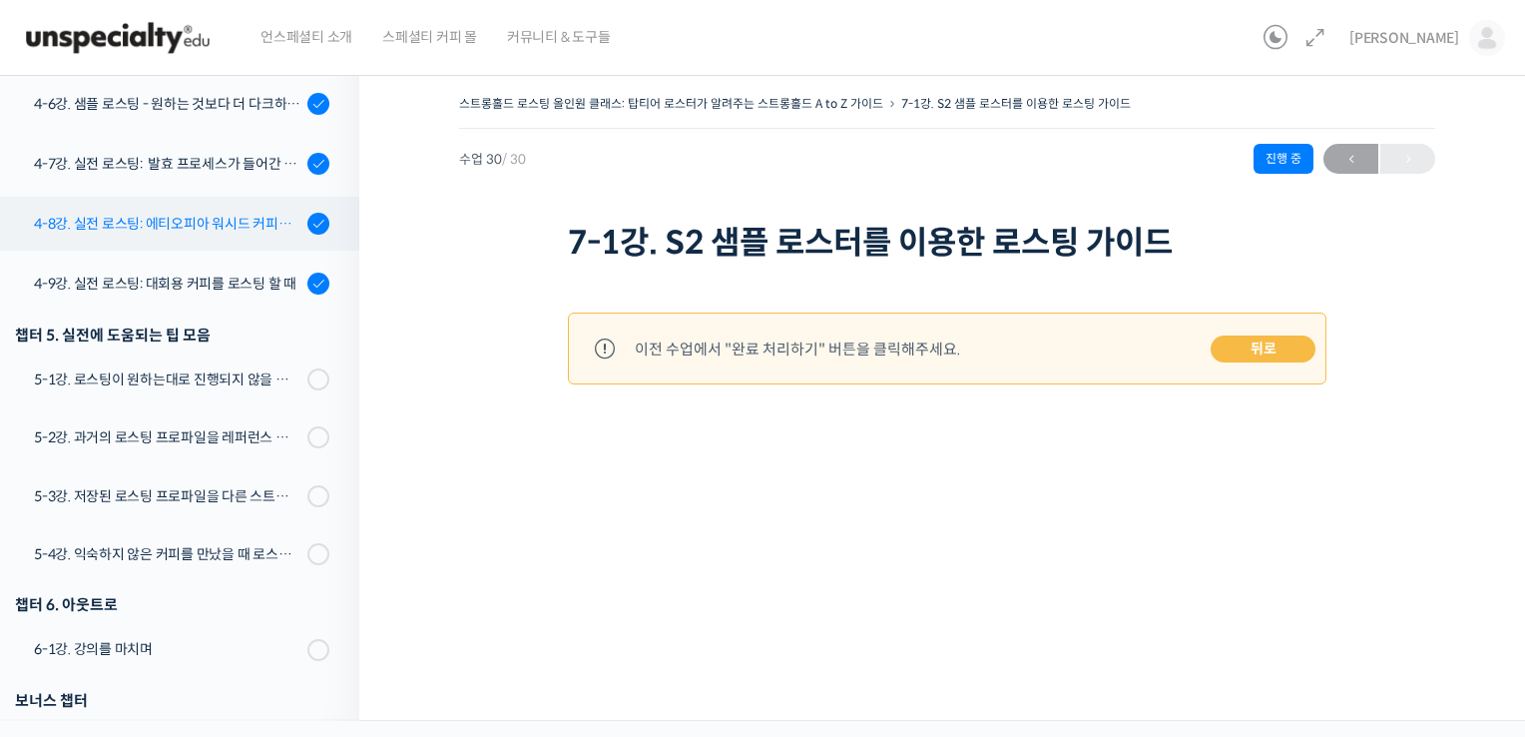
click at [157, 214] on div "4-8강. 실전 로스팅: 에티오피아 워시드 커피를 에스프레소용으로 로스팅 할 때" at bounding box center [167, 224] width 267 height 22
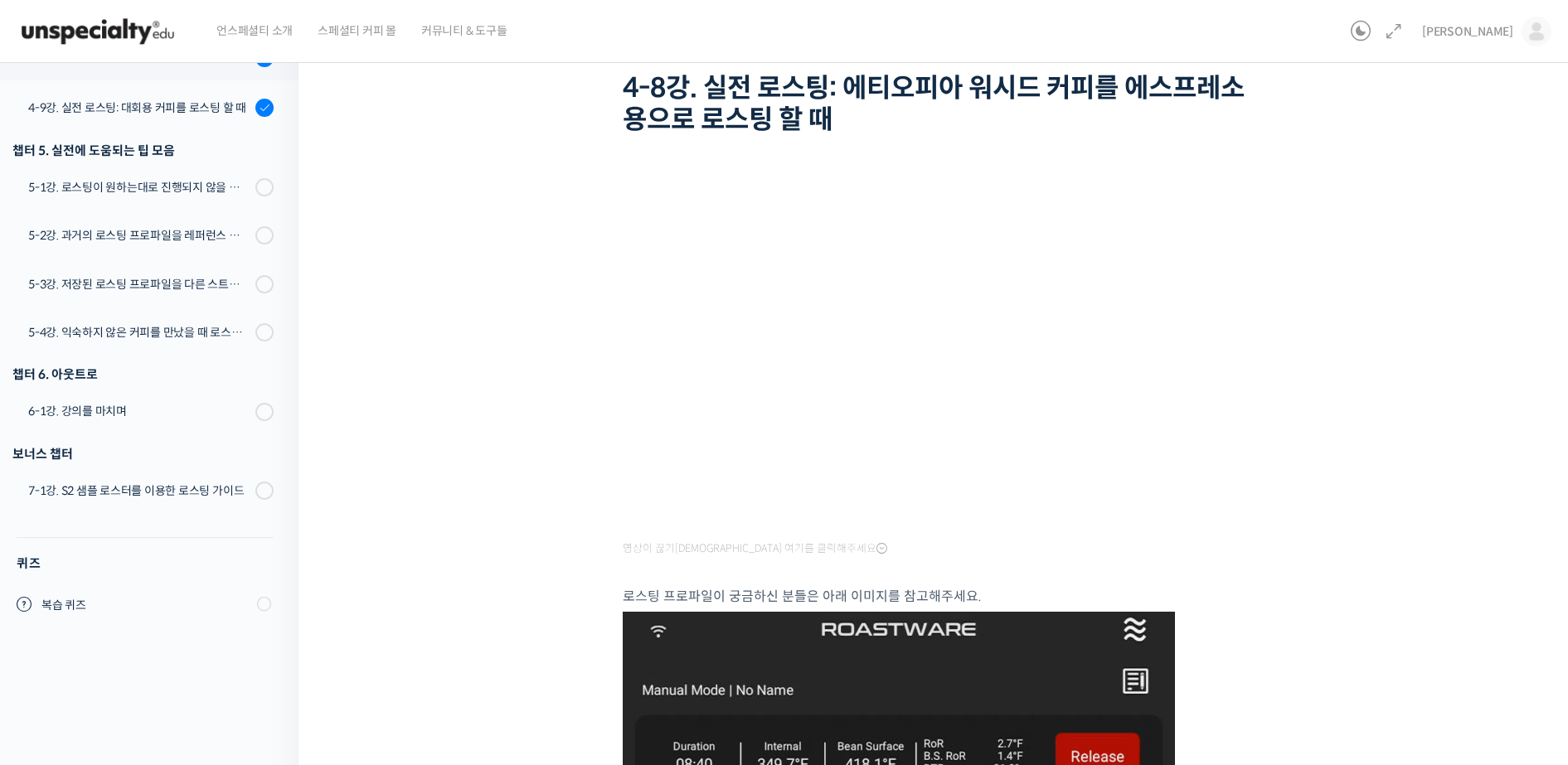
scroll to position [1238, 0]
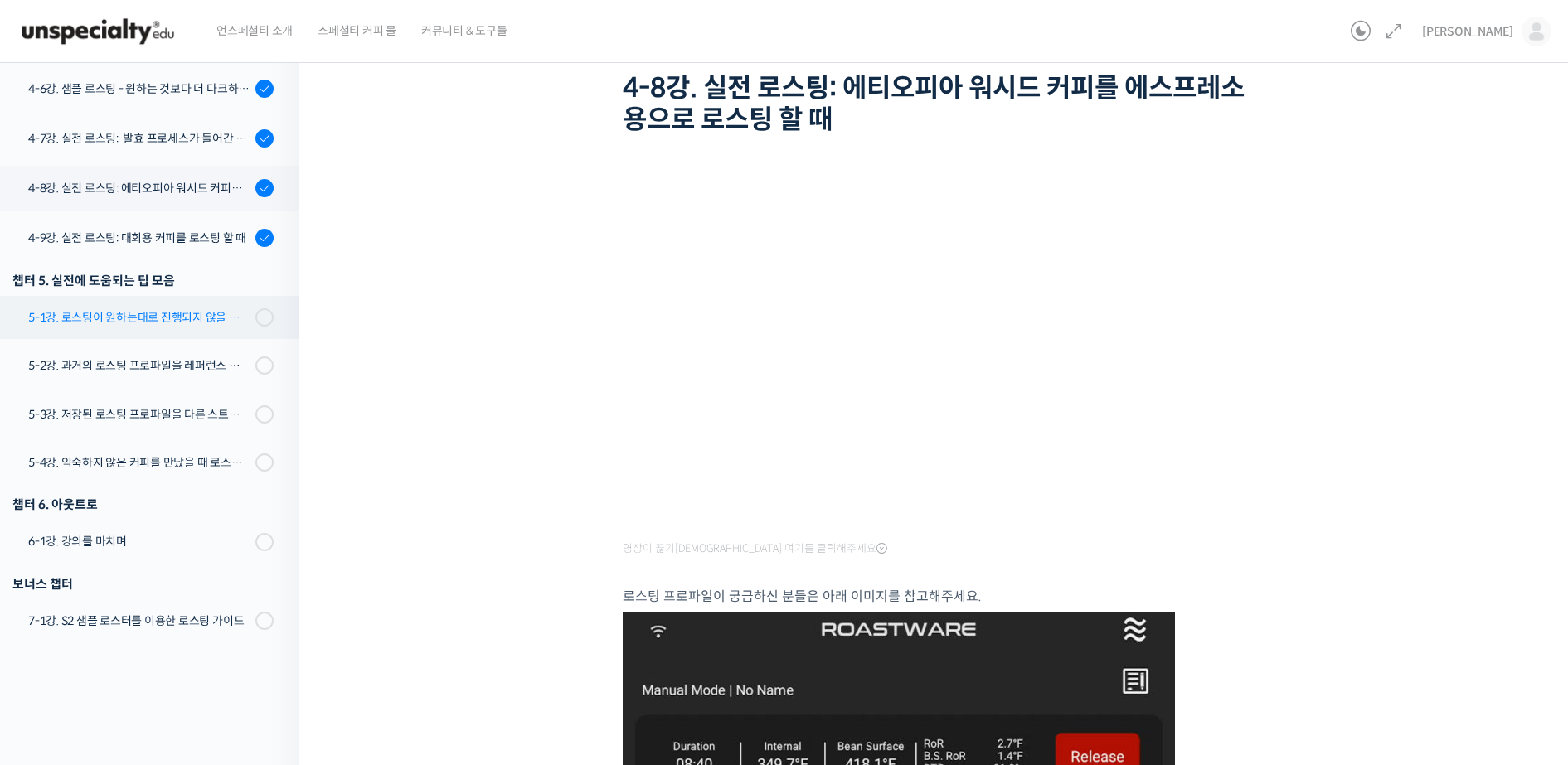
click at [155, 309] on div "5-1강. 로스팅이 원하는대로 진행되지 않을 때, 일관성이 떨어질 때" at bounding box center [139, 317] width 222 height 18
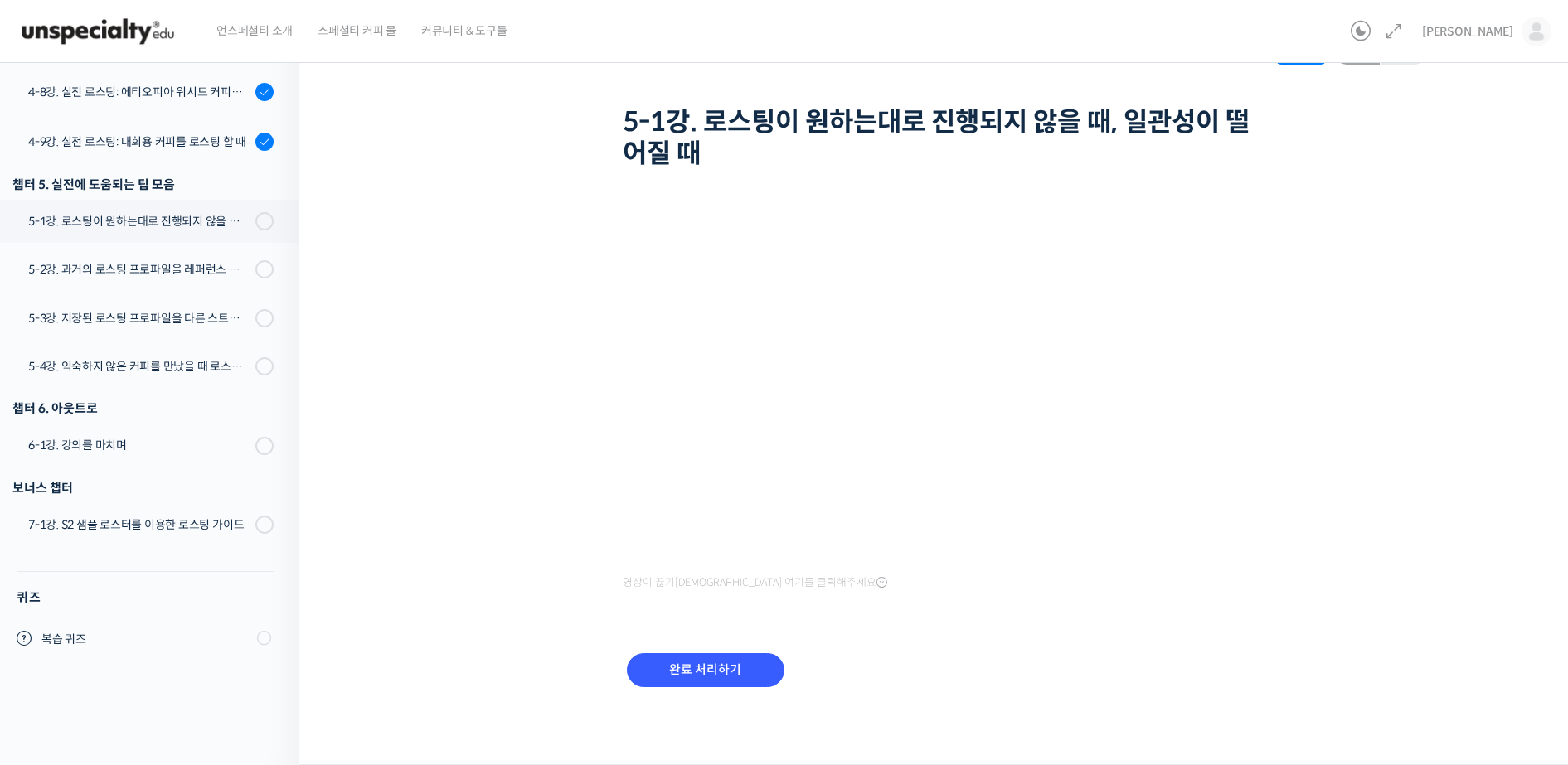
scroll to position [1238, 0]
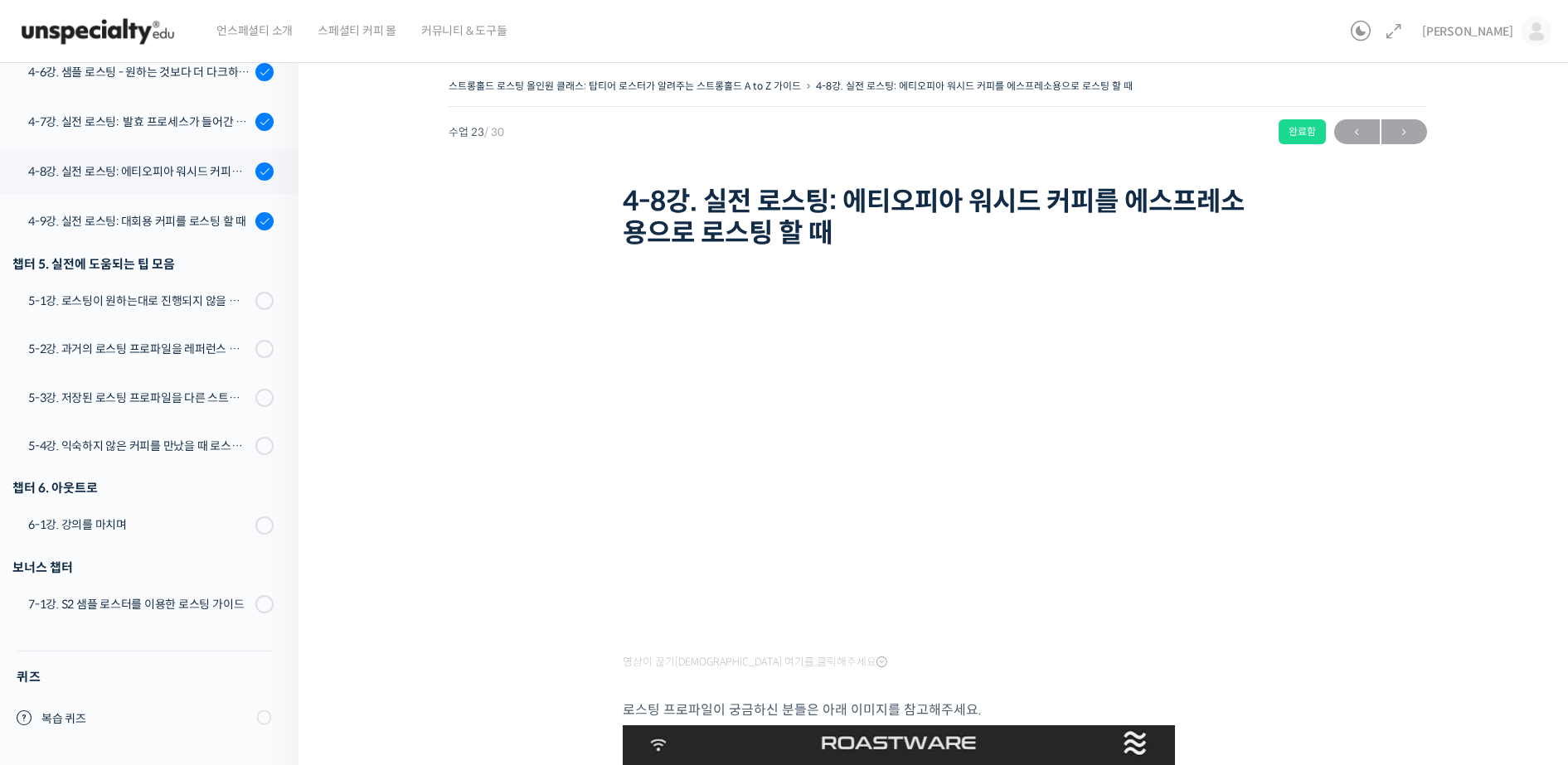
scroll to position [1368, 0]
click at [1531, 42] on img at bounding box center [1536, 32] width 30 height 30
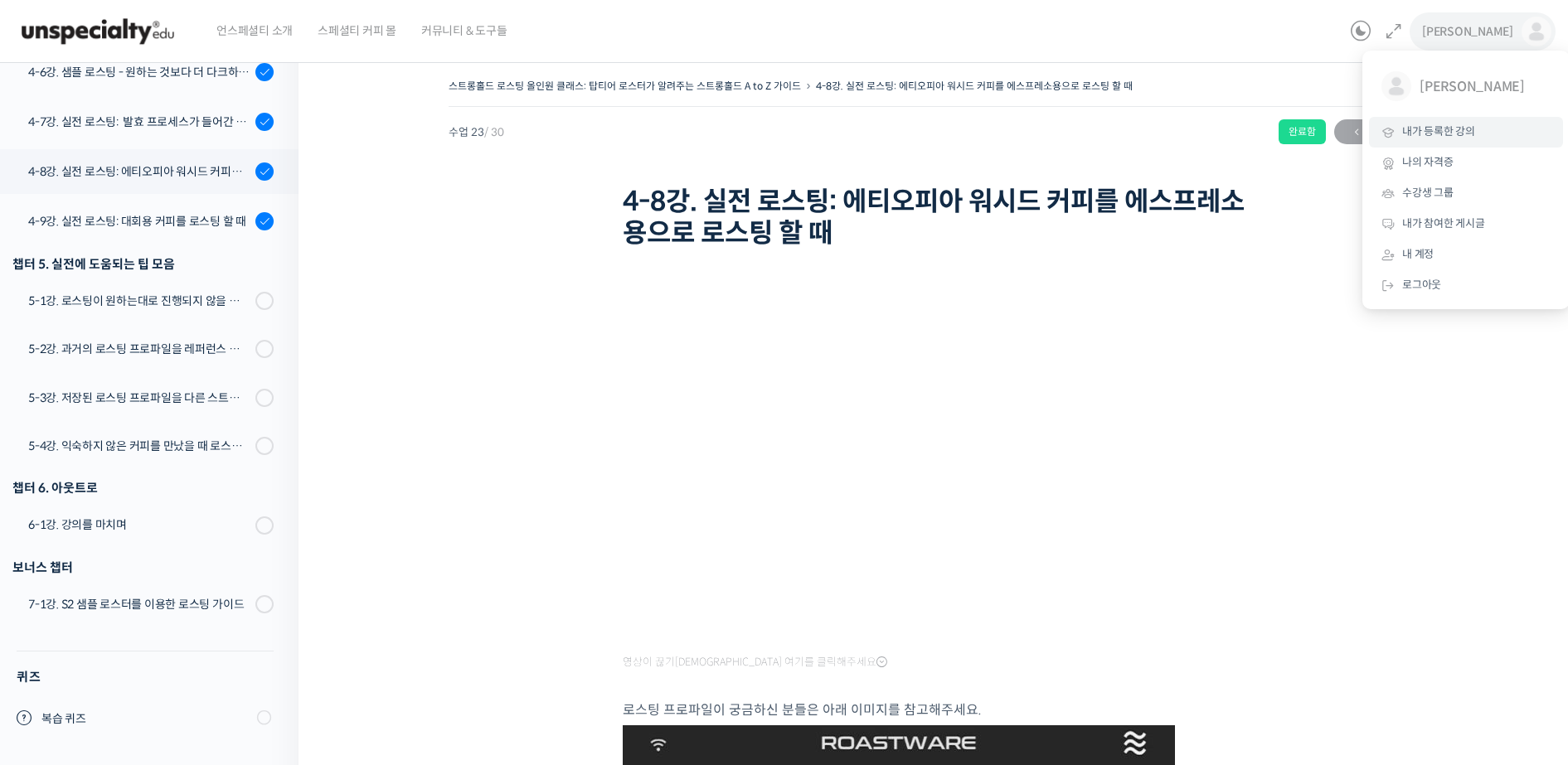
click at [1487, 127] on link "내가 등록한 강의" at bounding box center [1467, 132] width 194 height 31
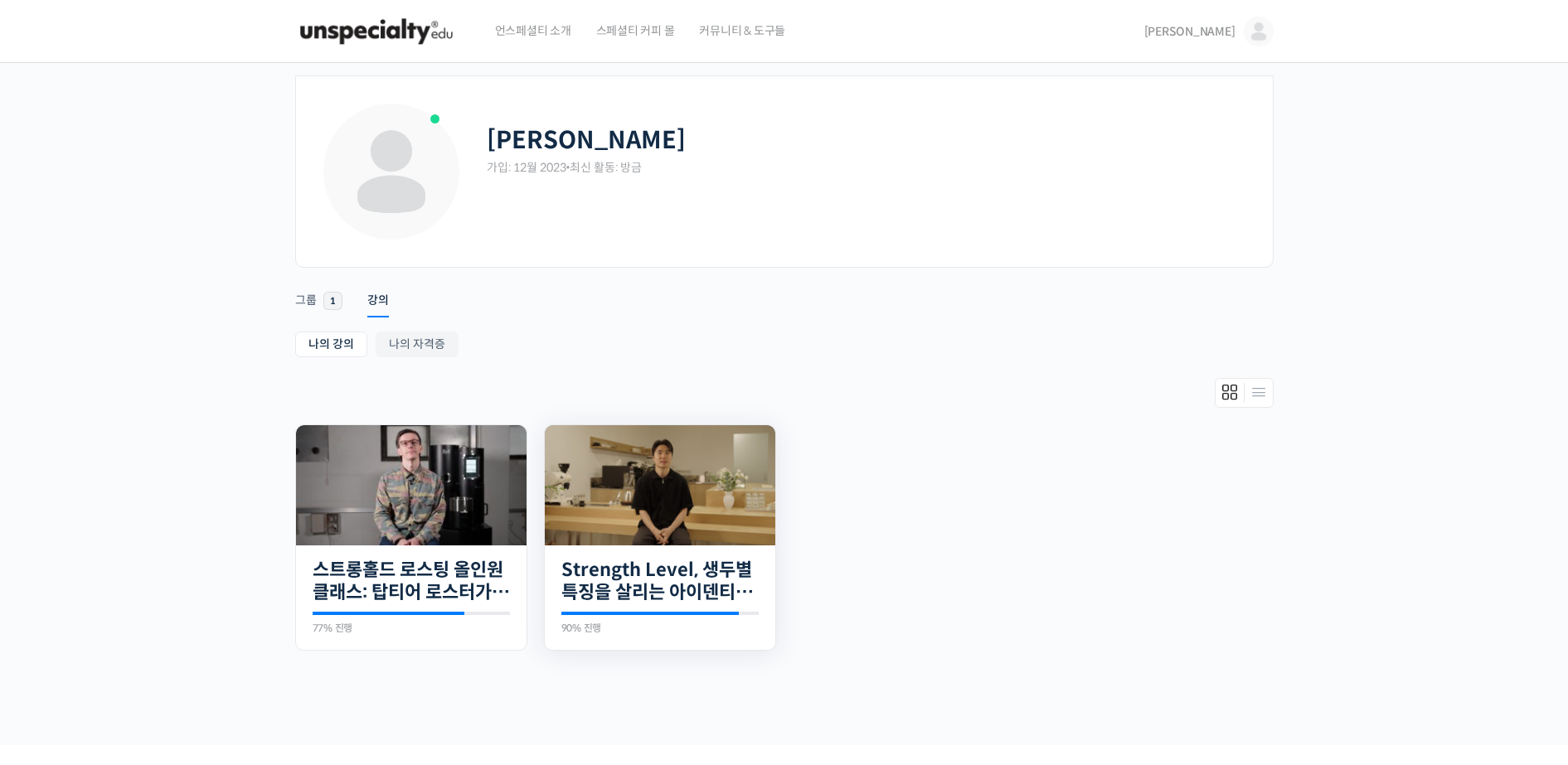
click at [743, 483] on img at bounding box center [660, 485] width 230 height 120
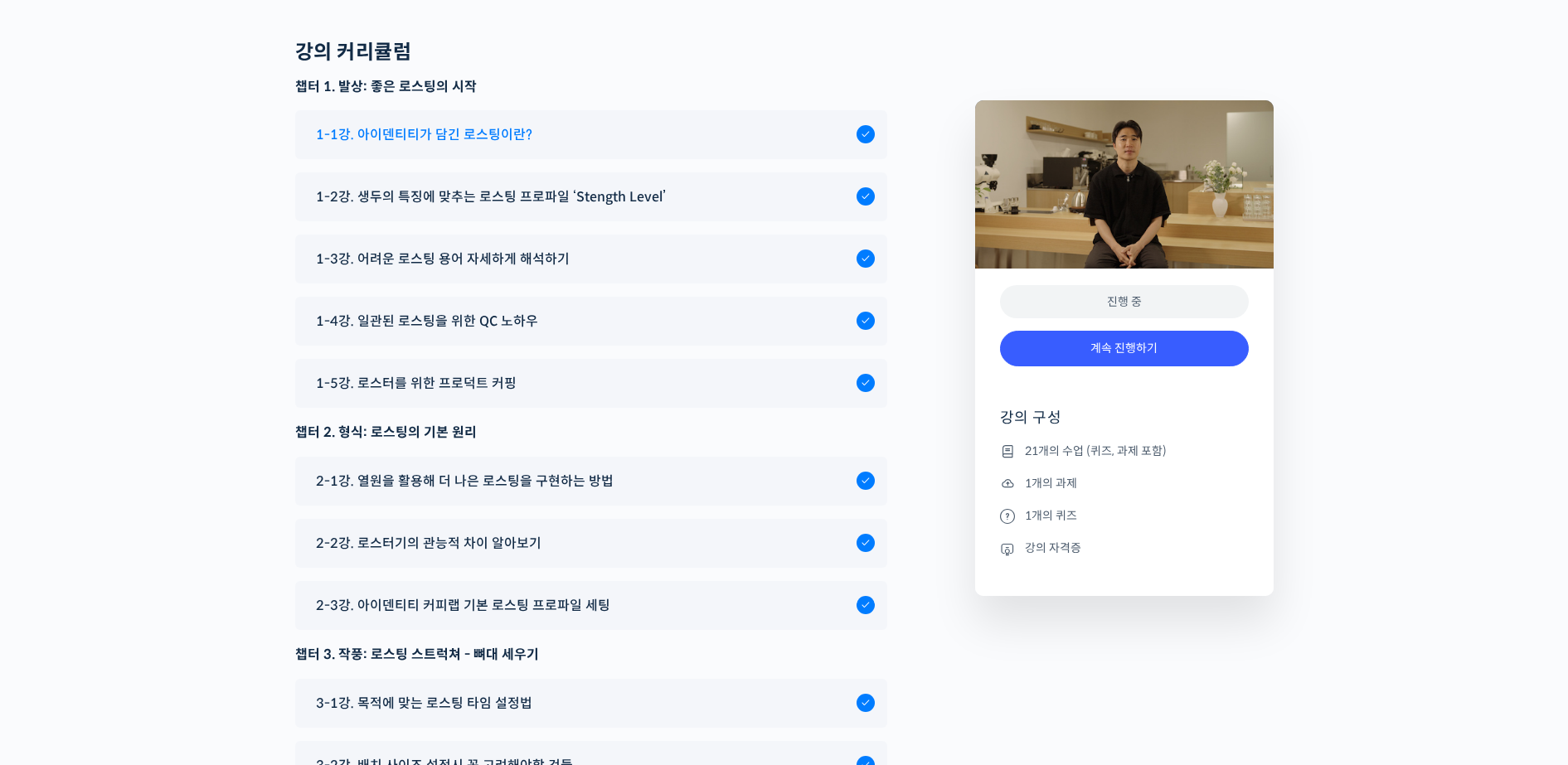
scroll to position [8393, 0]
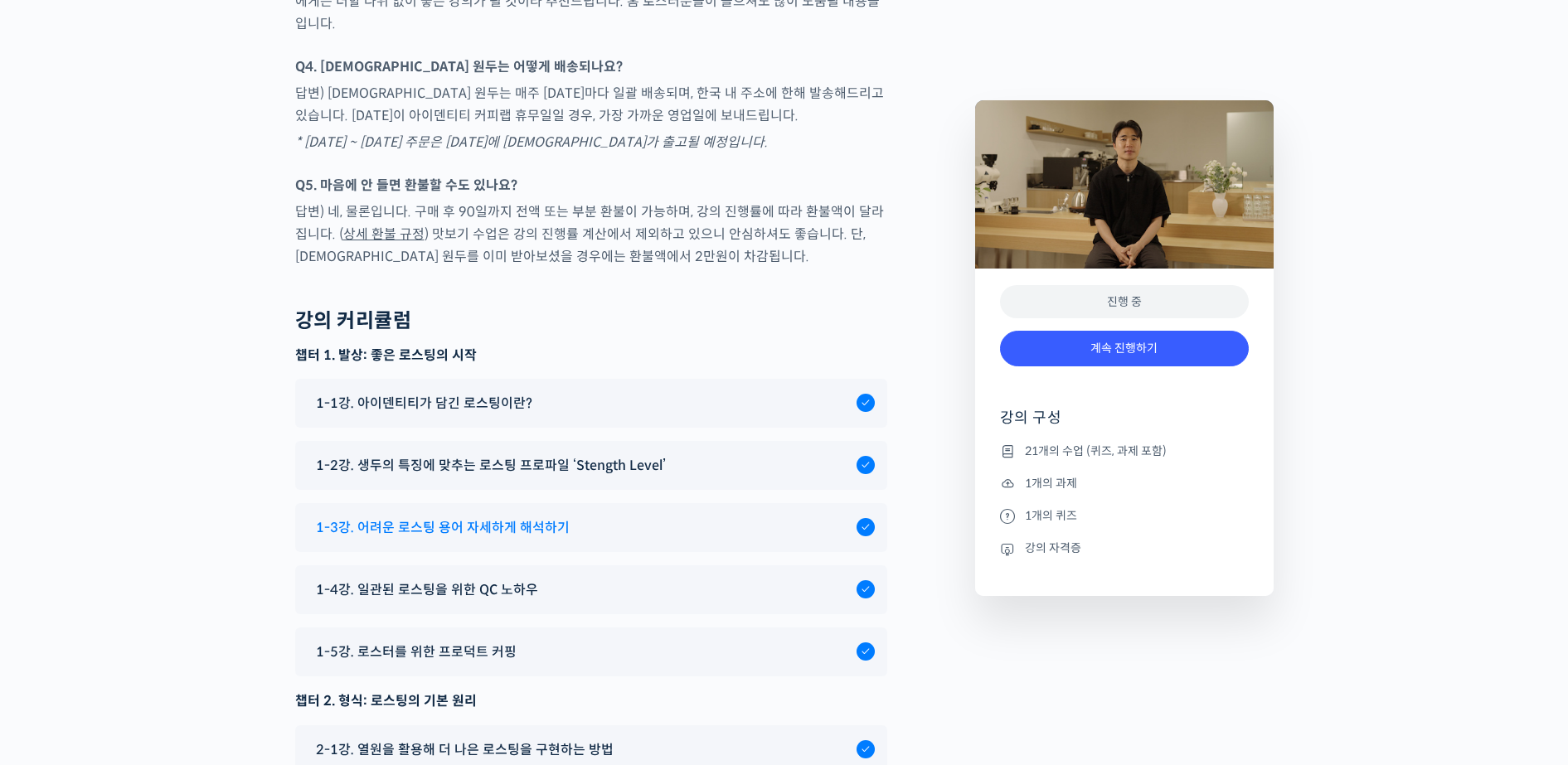
click at [547, 517] on span "1-3강. 어려운 로스팅 용어 자세하게 해석하기" at bounding box center [442, 527] width 253 height 22
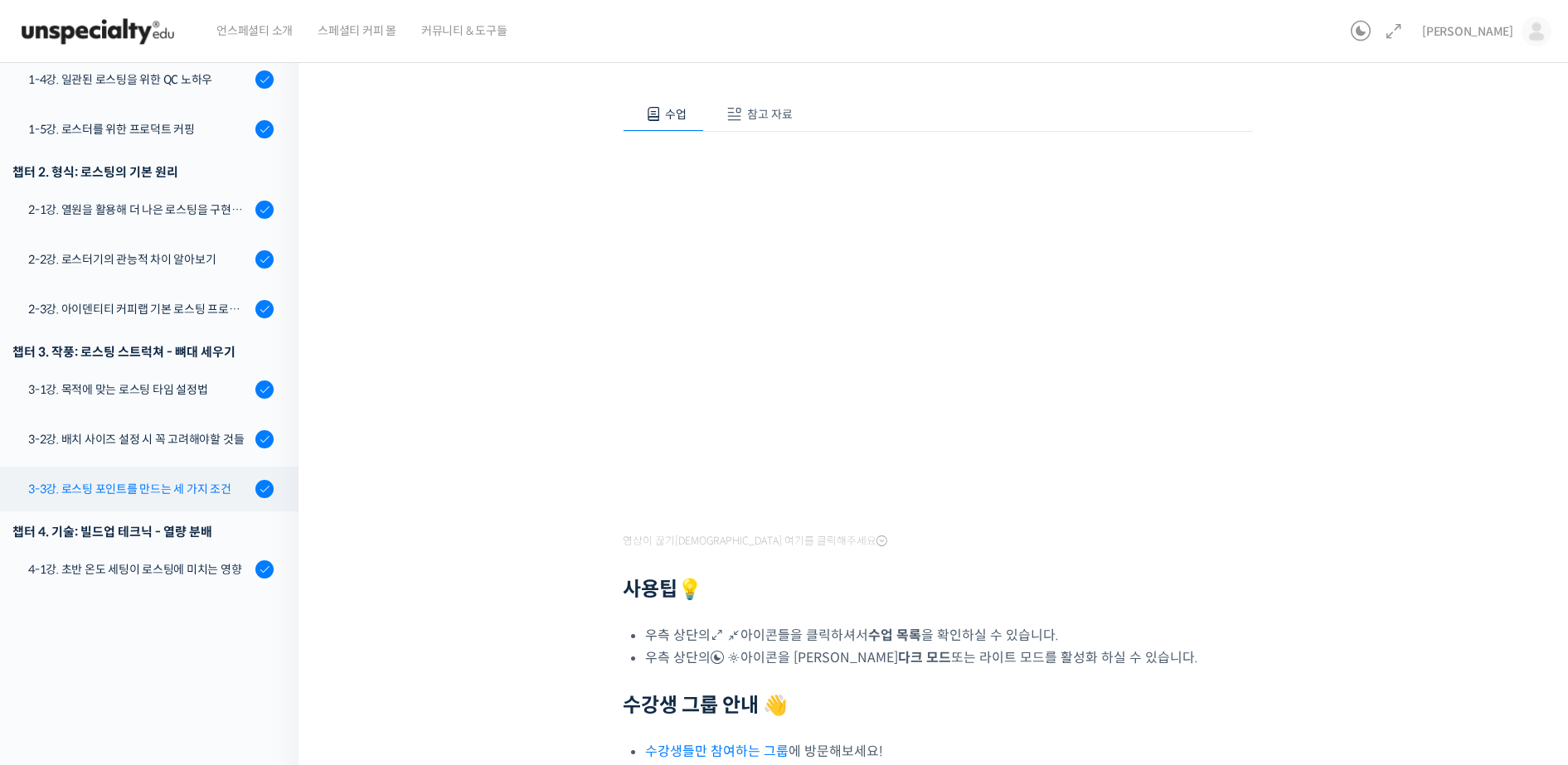
scroll to position [295, 0]
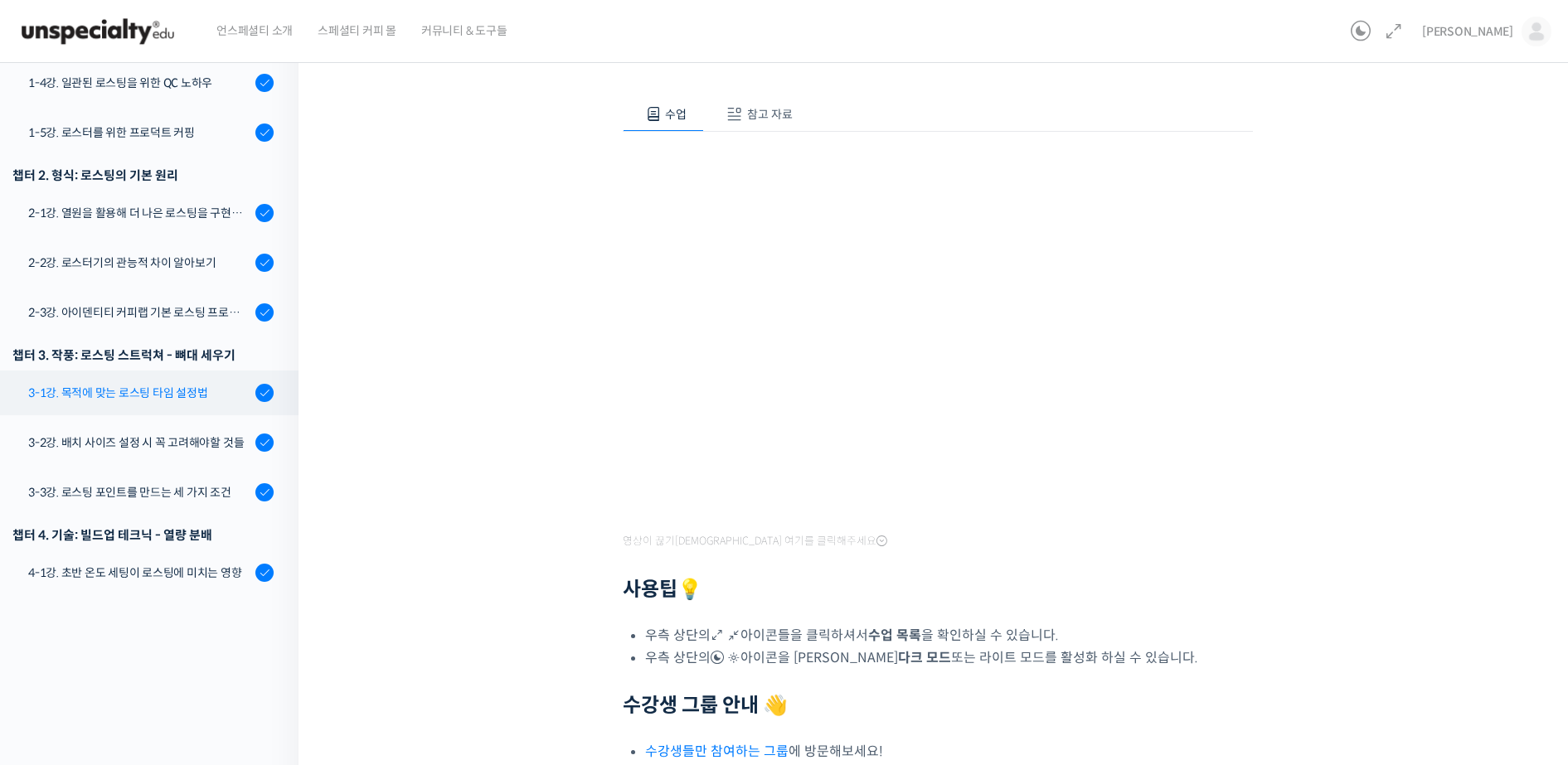
click at [174, 370] on link "3-1강. 목적에 맞는 로스팅 타임 설정법" at bounding box center [145, 393] width 307 height 45
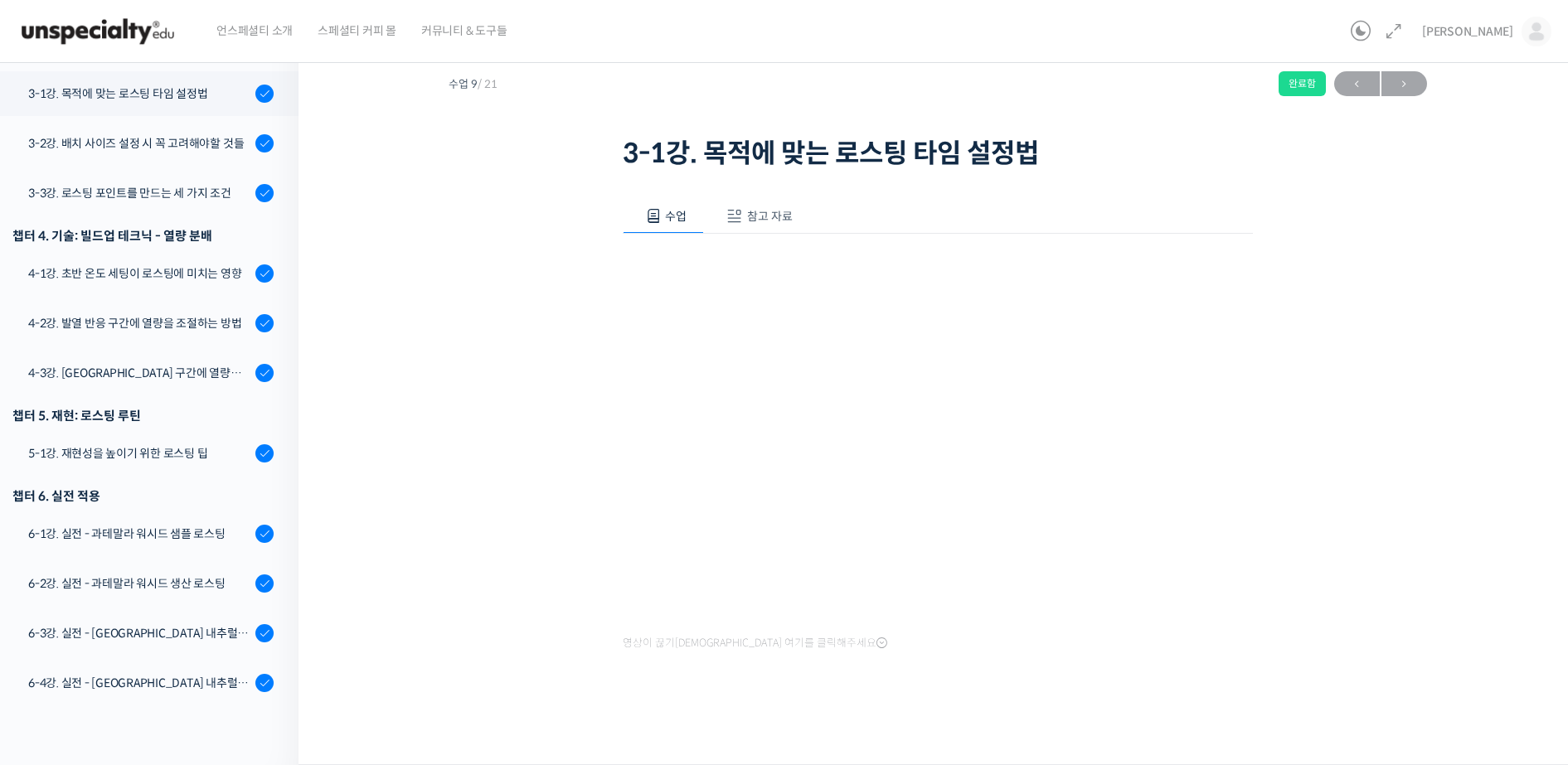
scroll to position [683, 0]
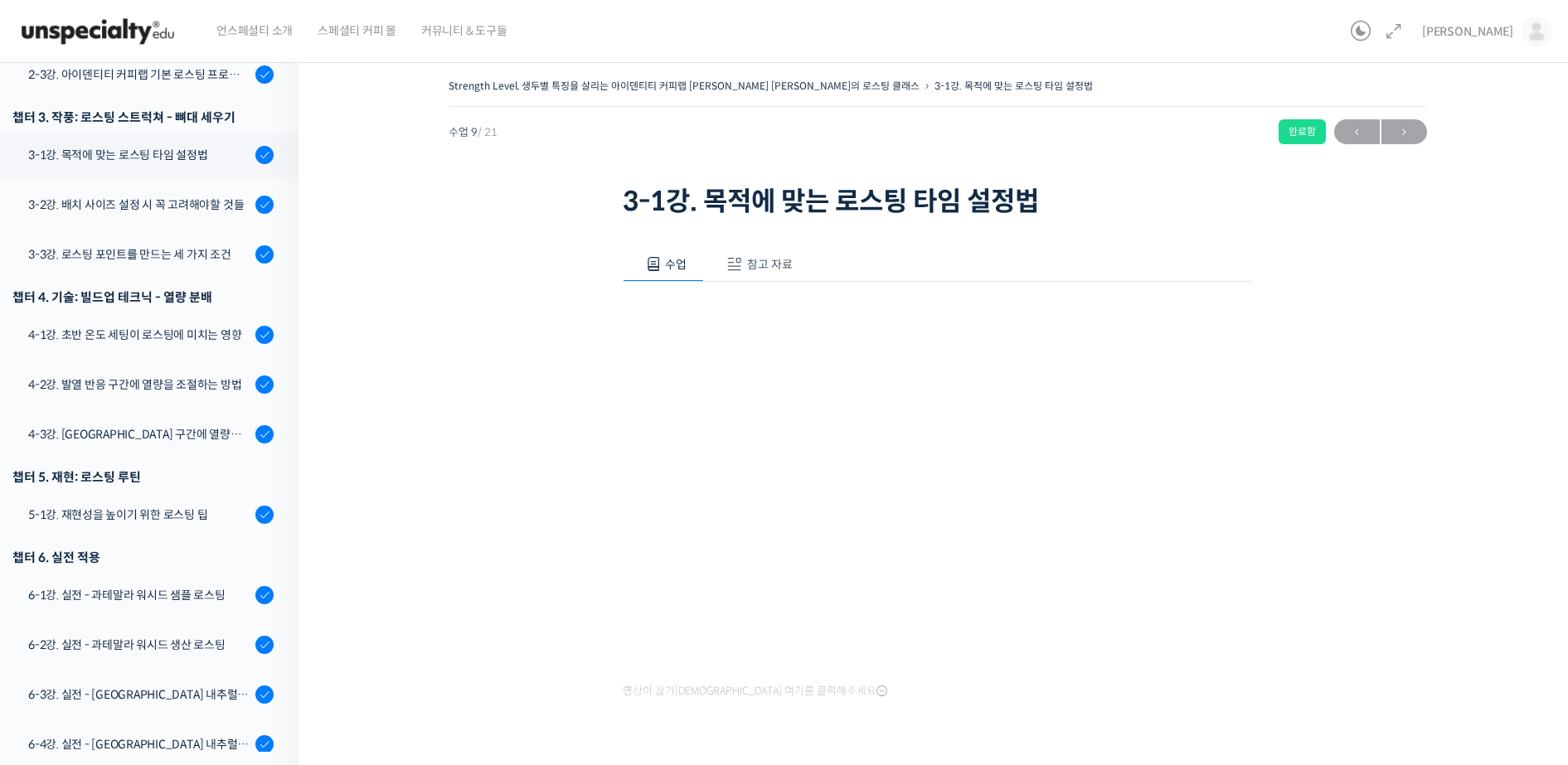
click at [967, 679] on div "영상이 끊기[DEMOGRAPHIC_DATA] 여기를 클릭해주세요" at bounding box center [938, 493] width 631 height 422
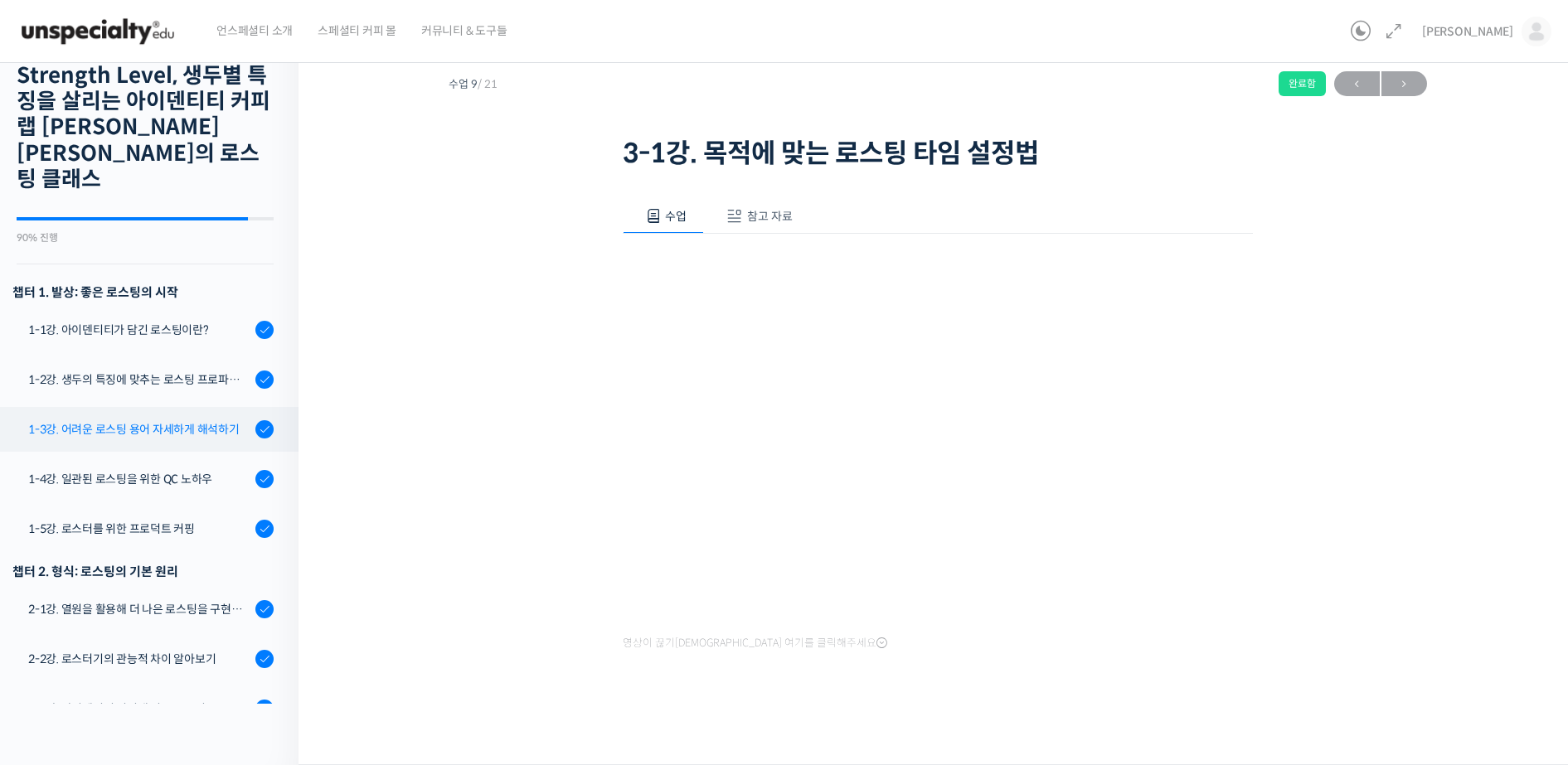
scroll to position [0, 0]
click at [104, 308] on link "1-1강. 아이덴티티가 담긴 로스팅이란?" at bounding box center [145, 331] width 307 height 45
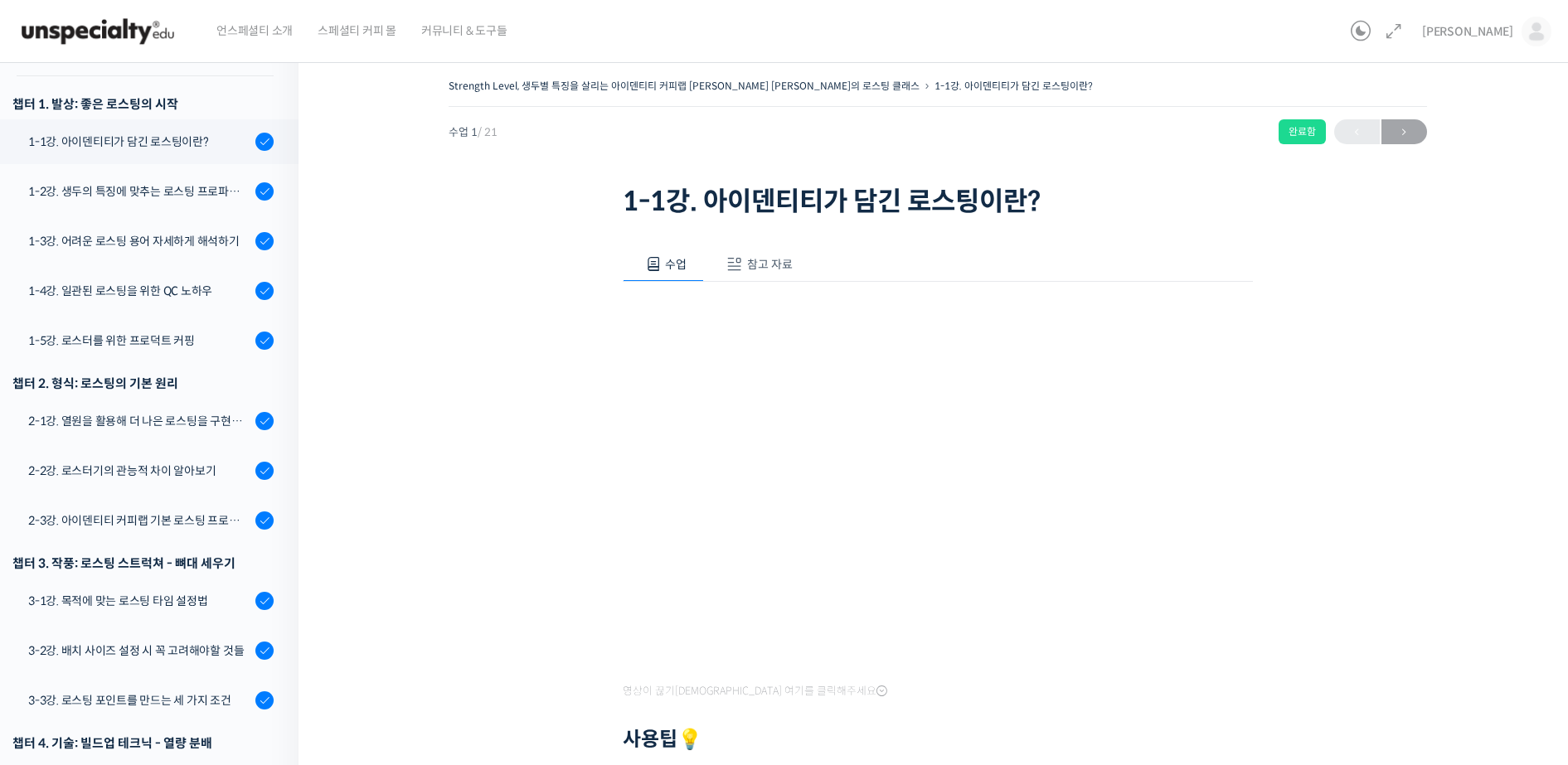
scroll to position [237, 0]
